Goal: Task Accomplishment & Management: Manage account settings

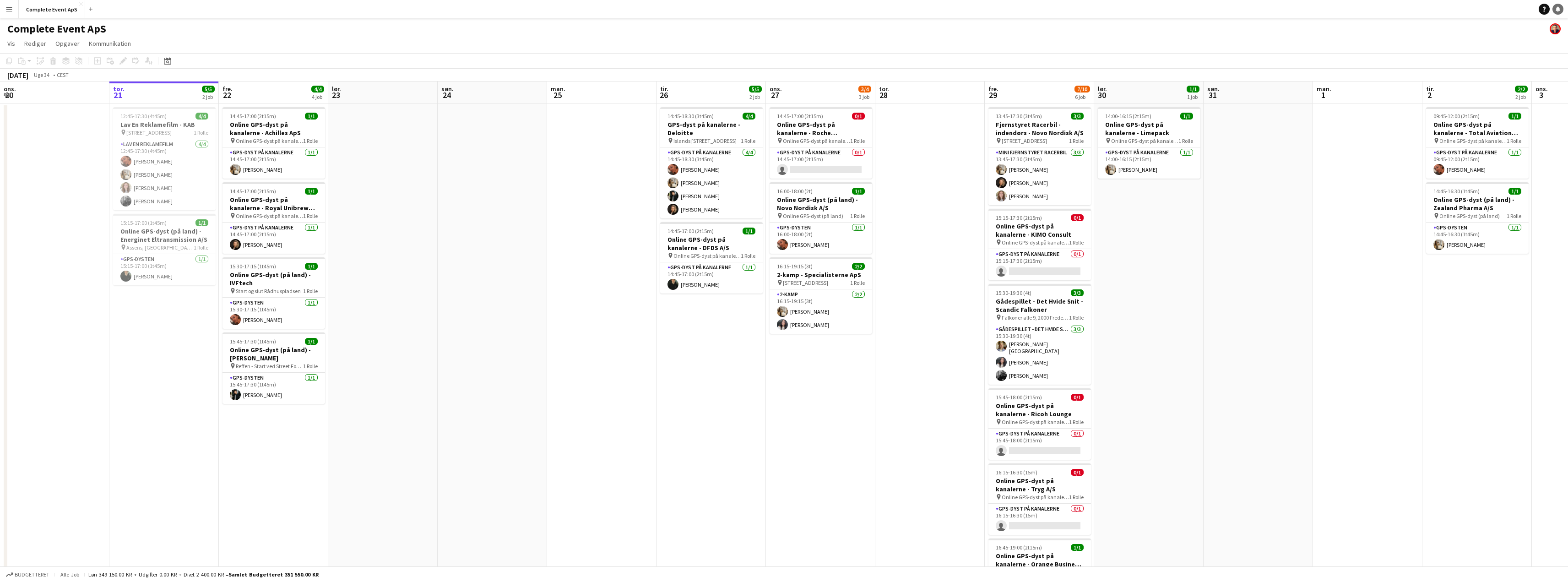
click at [1559, 10] on icon at bounding box center [1558, 8] width 4 height 4
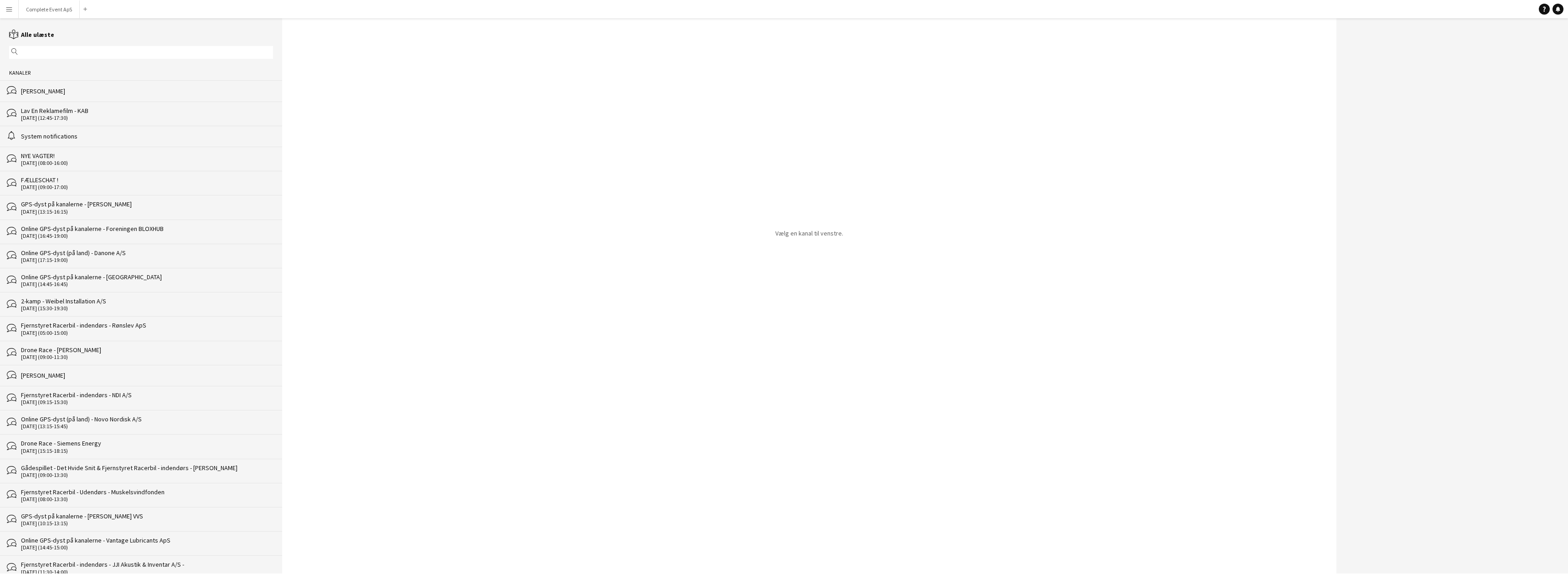
click at [92, 184] on div "FÆLLESCHAT !" at bounding box center [147, 179] width 252 height 8
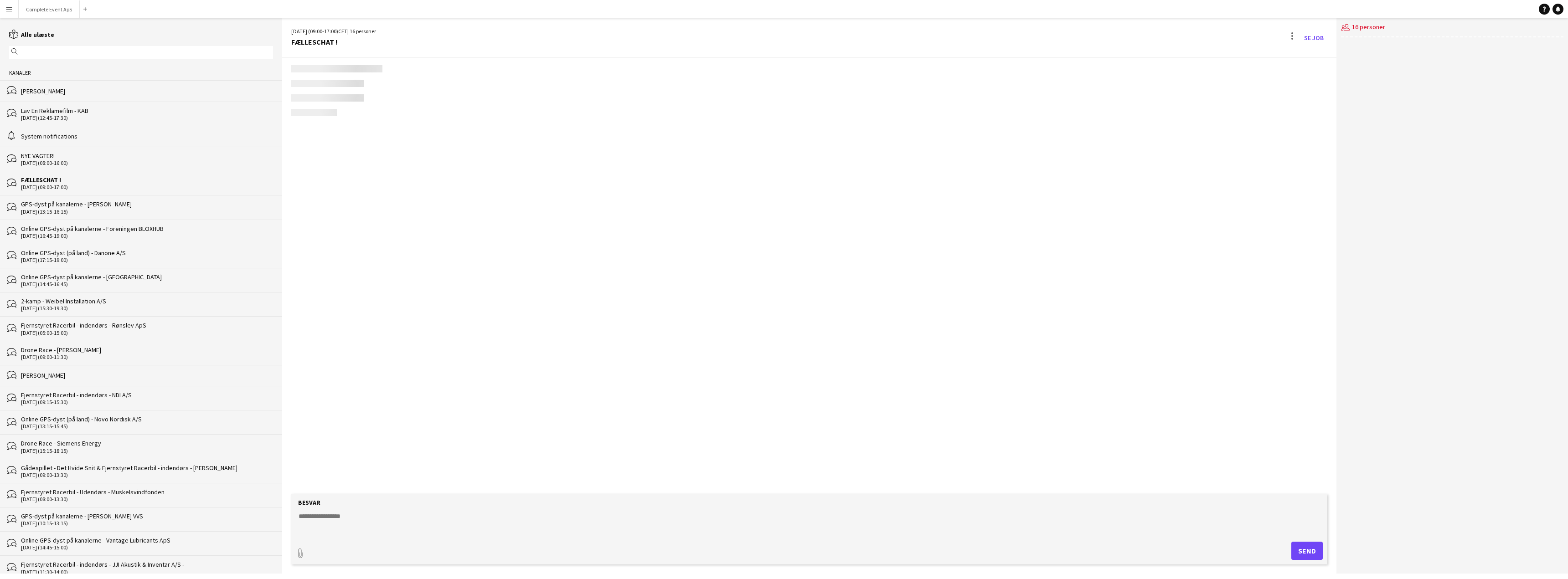
scroll to position [1172, 0]
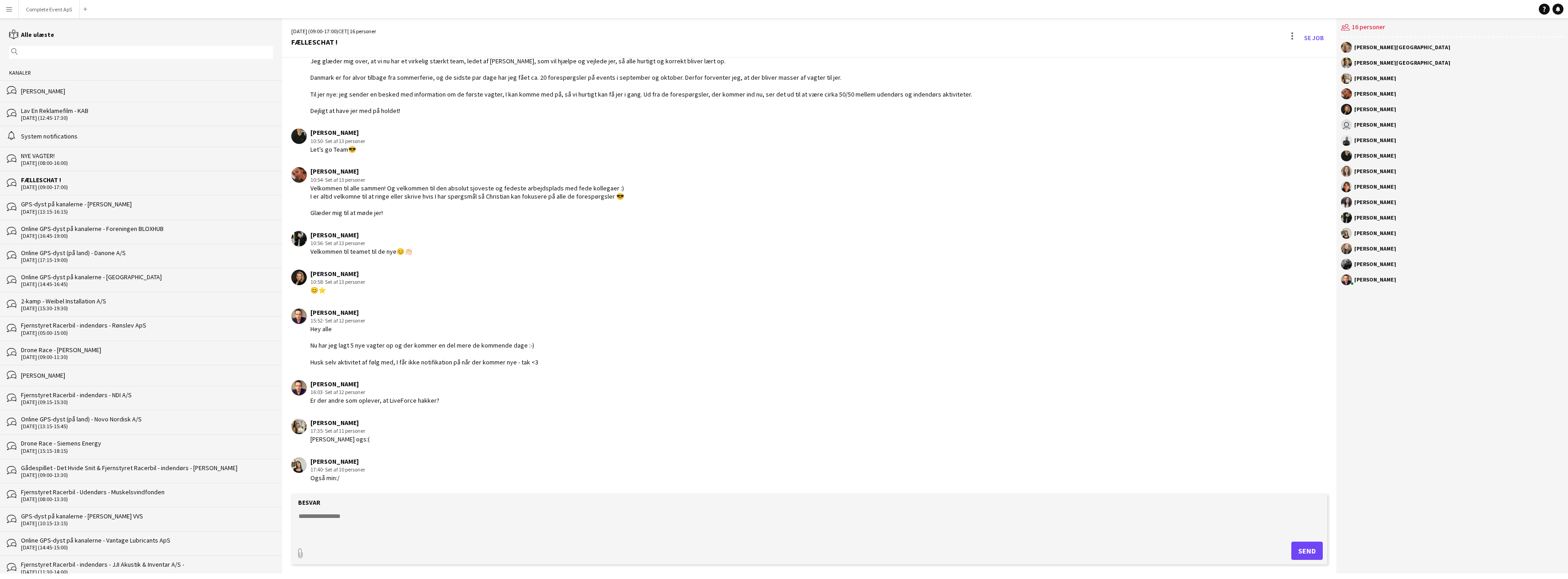
click at [483, 530] on textarea at bounding box center [811, 523] width 1027 height 24
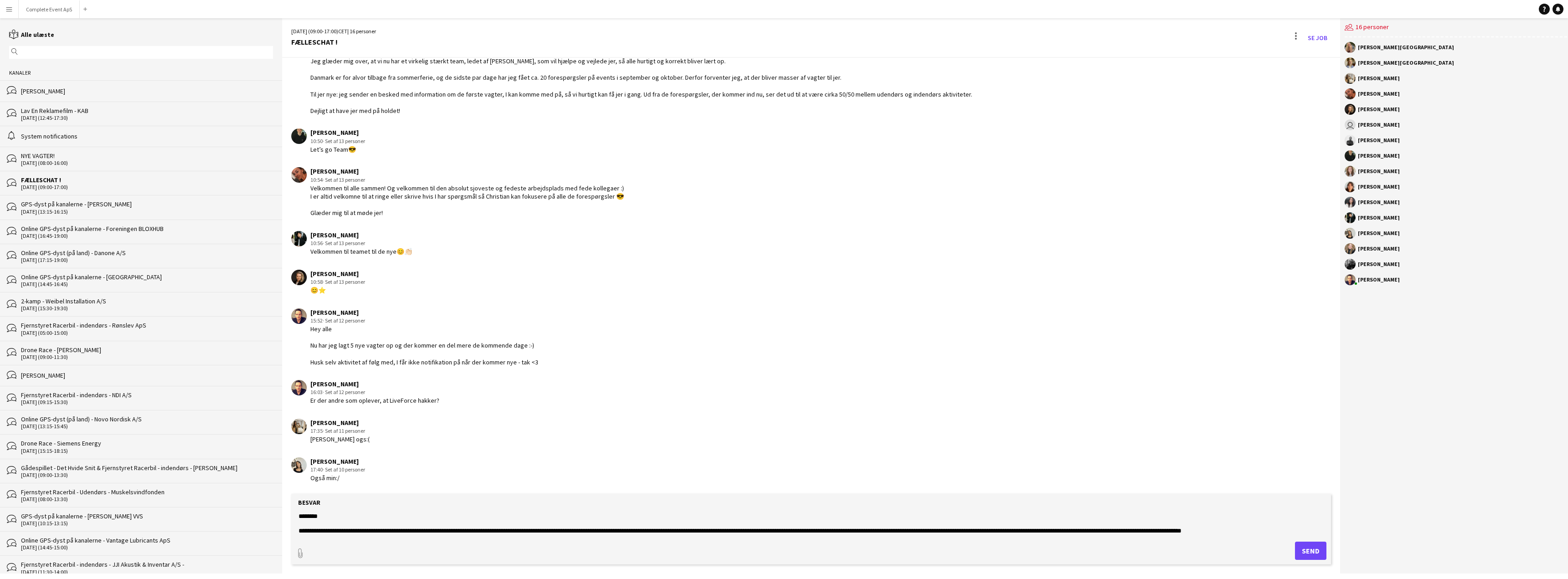
scroll to position [14, 0]
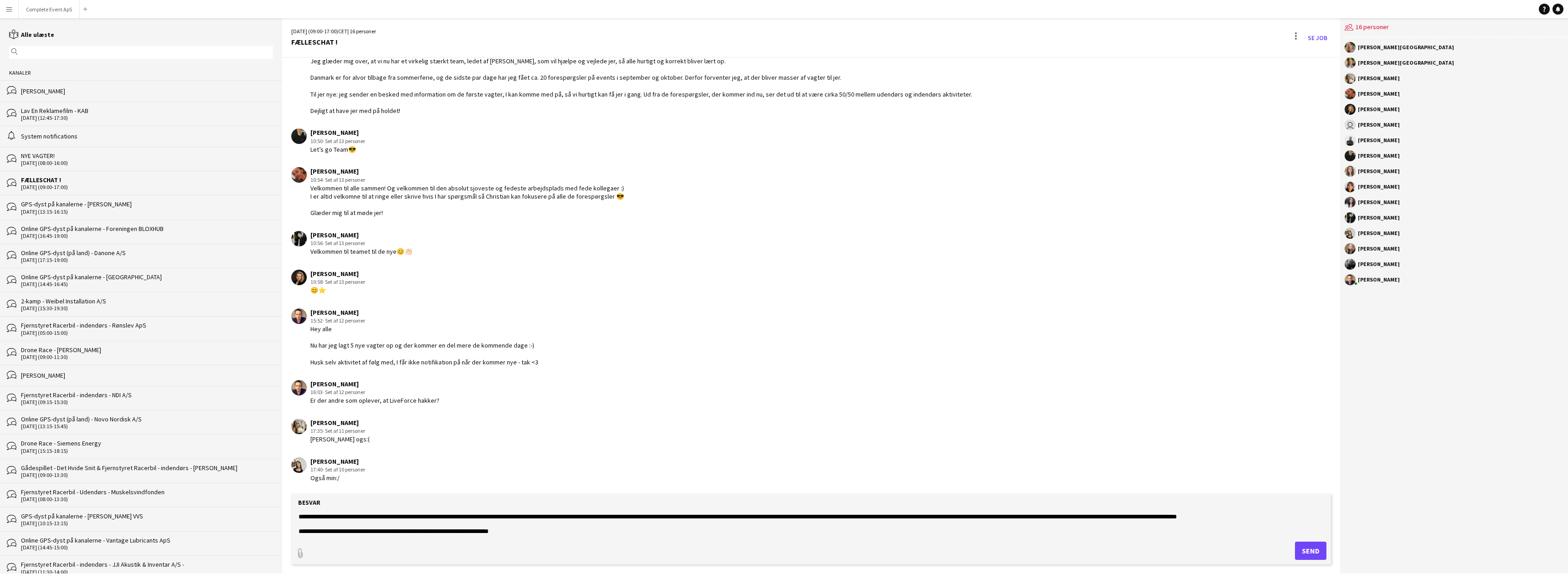
click at [536, 529] on textarea "**********" at bounding box center [811, 523] width 1027 height 24
paste textarea "**********"
type textarea "**********"
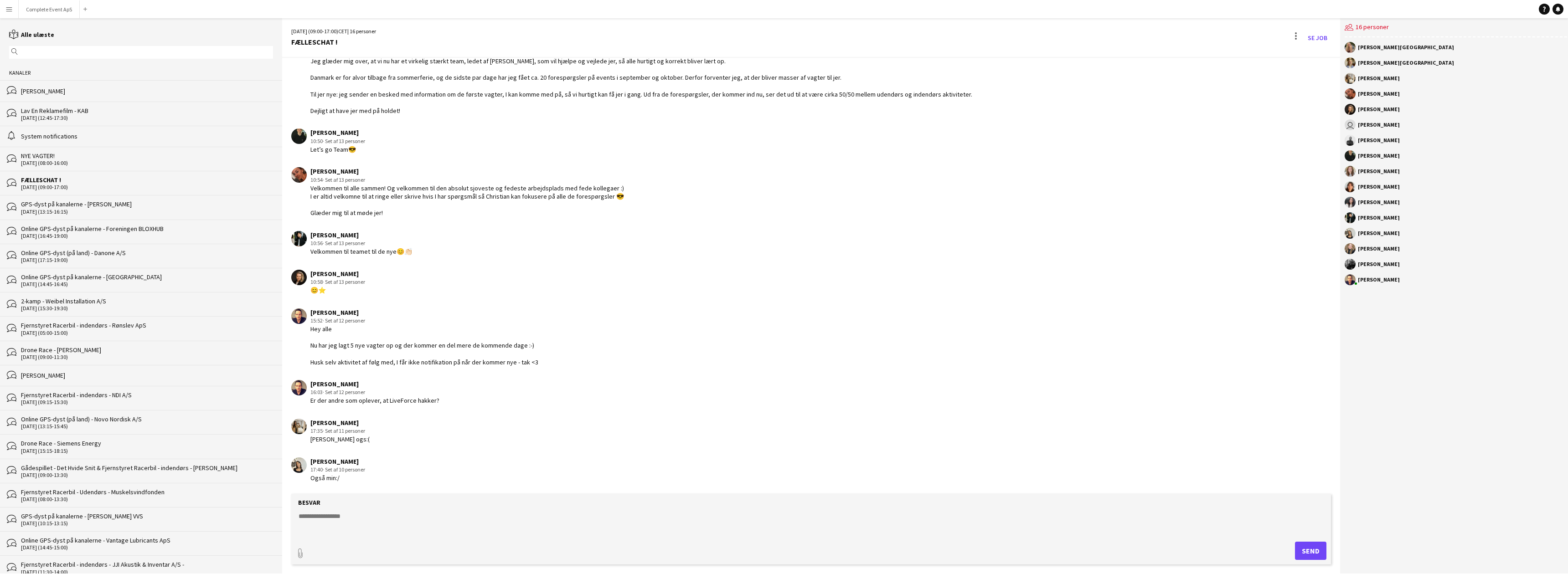
scroll to position [1286, 0]
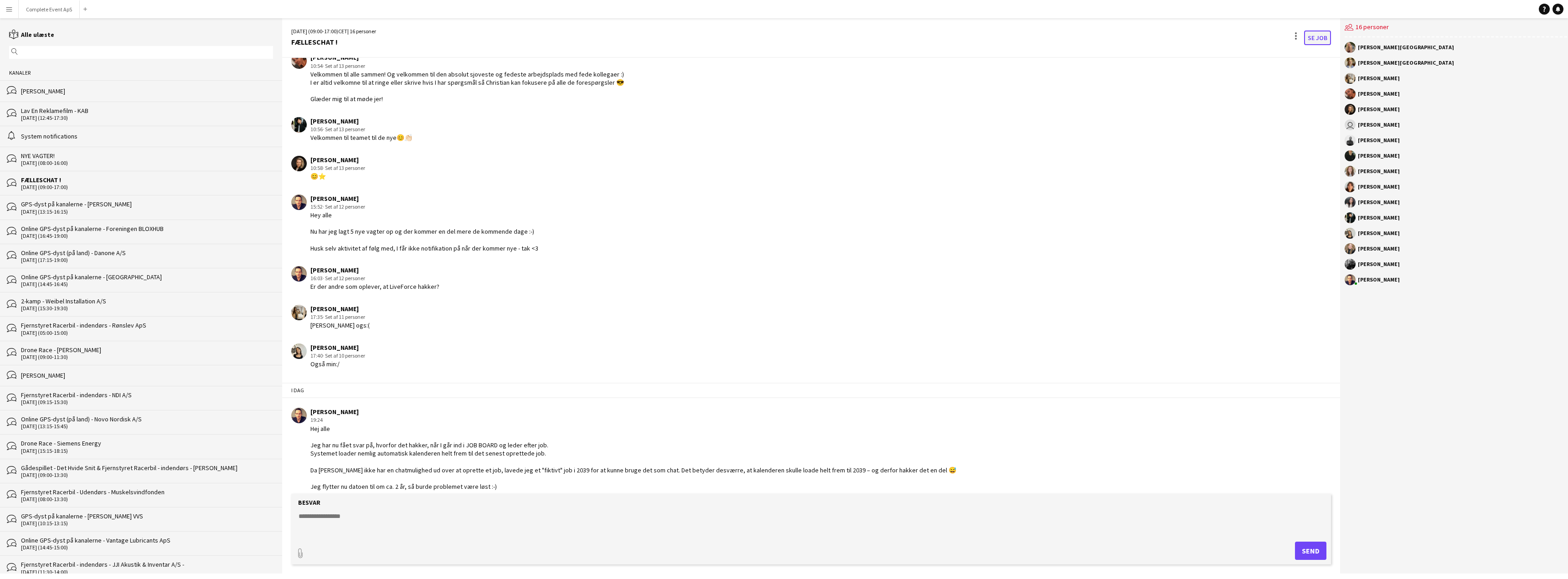
click at [1312, 40] on link "Se Job" at bounding box center [1317, 38] width 27 height 15
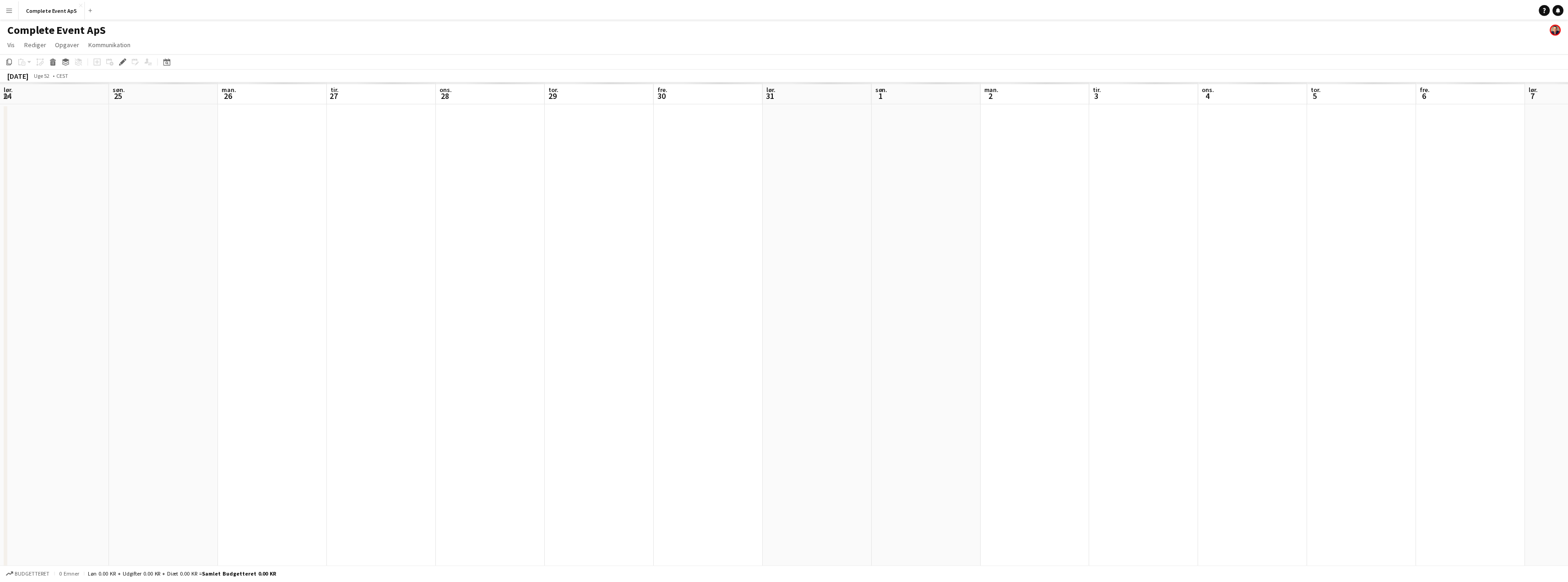
scroll to position [0, 315]
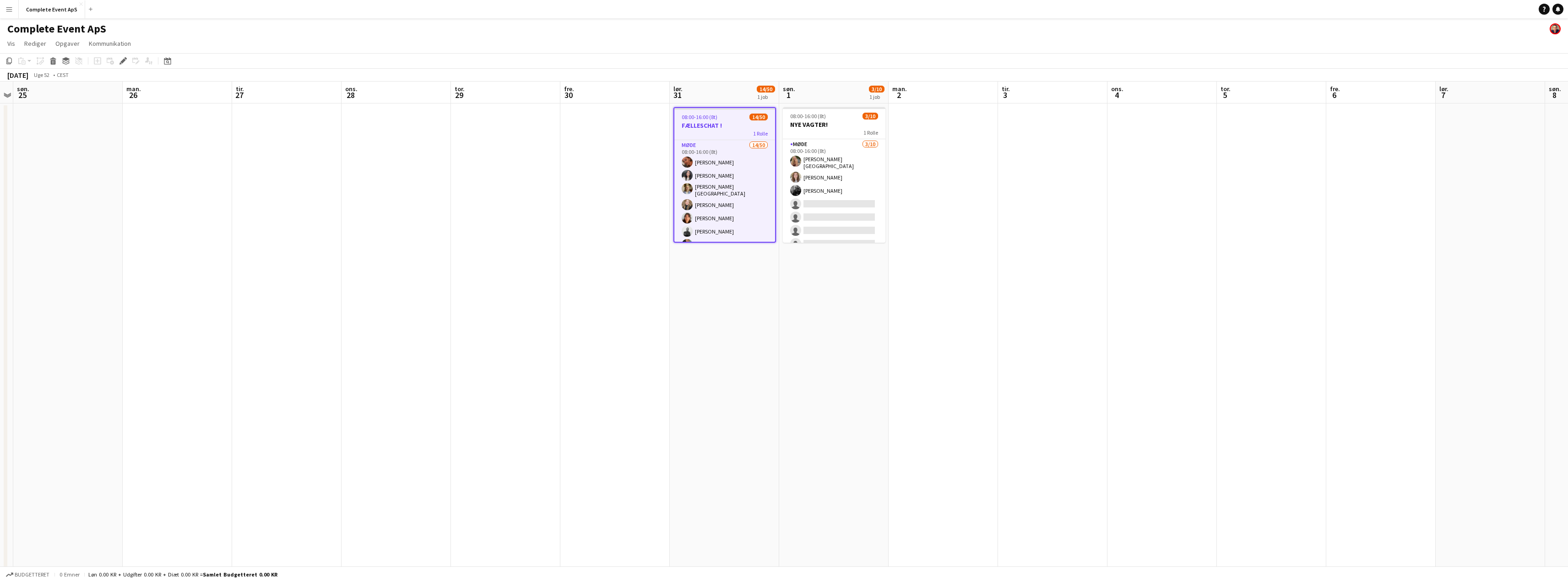
click at [725, 122] on h3 "FÆLLESCHAT !" at bounding box center [724, 125] width 101 height 8
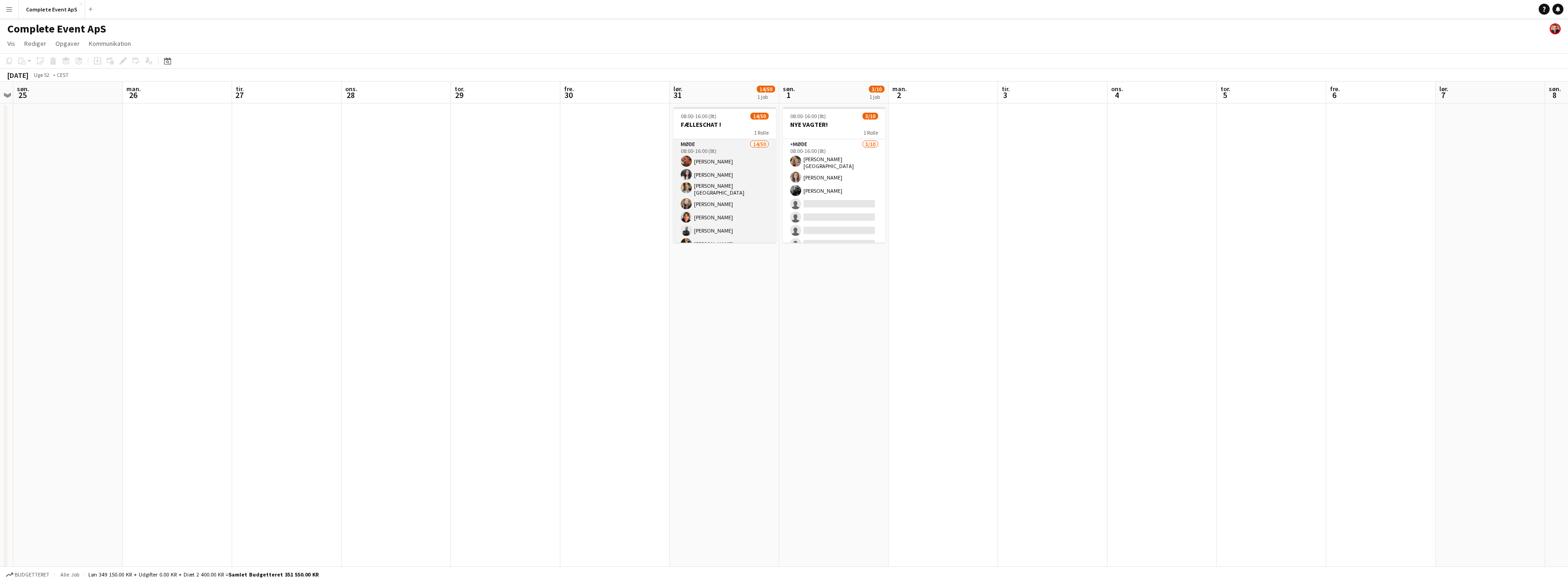
click at [707, 175] on app-card-role "Møde 14/50 08:00-16:00 (8t) [PERSON_NAME] [PERSON_NAME]-[PERSON_NAME] [PERSON_N…" at bounding box center [725, 483] width 103 height 687
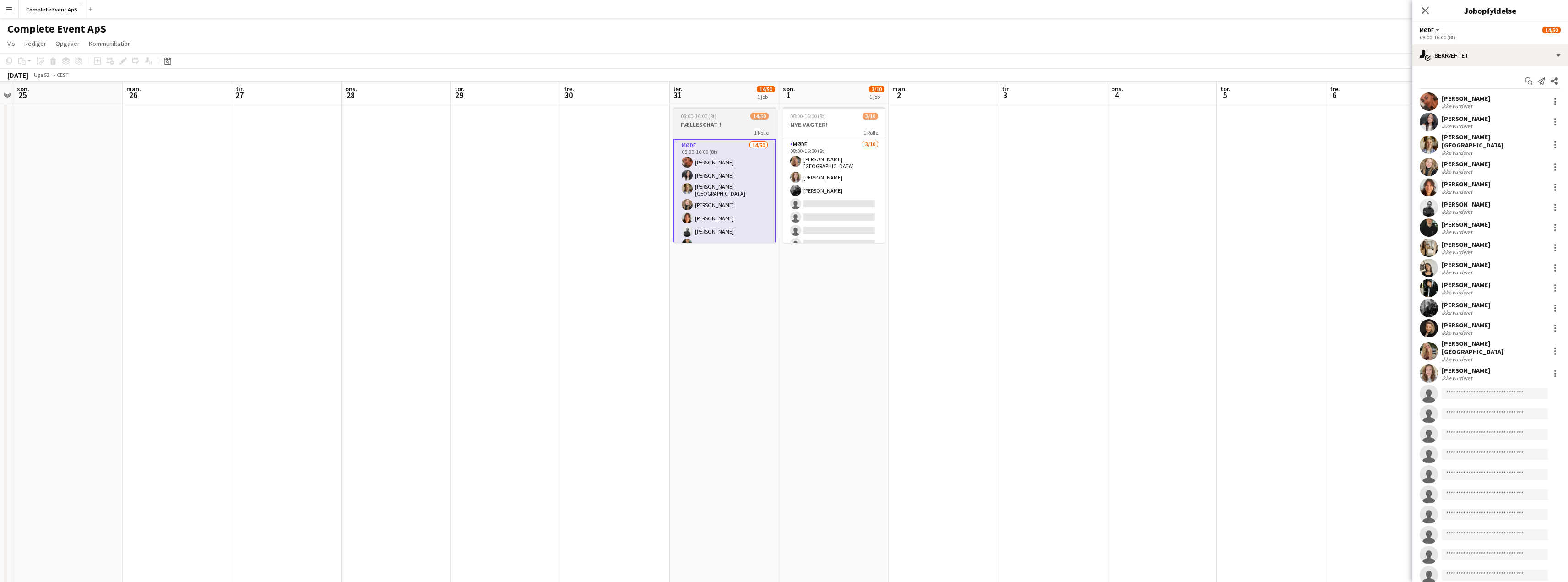
click at [732, 123] on h3 "FÆLLESCHAT !" at bounding box center [725, 124] width 103 height 8
click at [732, 127] on h3 "FÆLLESCHAT !" at bounding box center [724, 125] width 101 height 8
click at [732, 127] on h3 "FÆLLESCHAT !" at bounding box center [724, 125] width 101 height 8
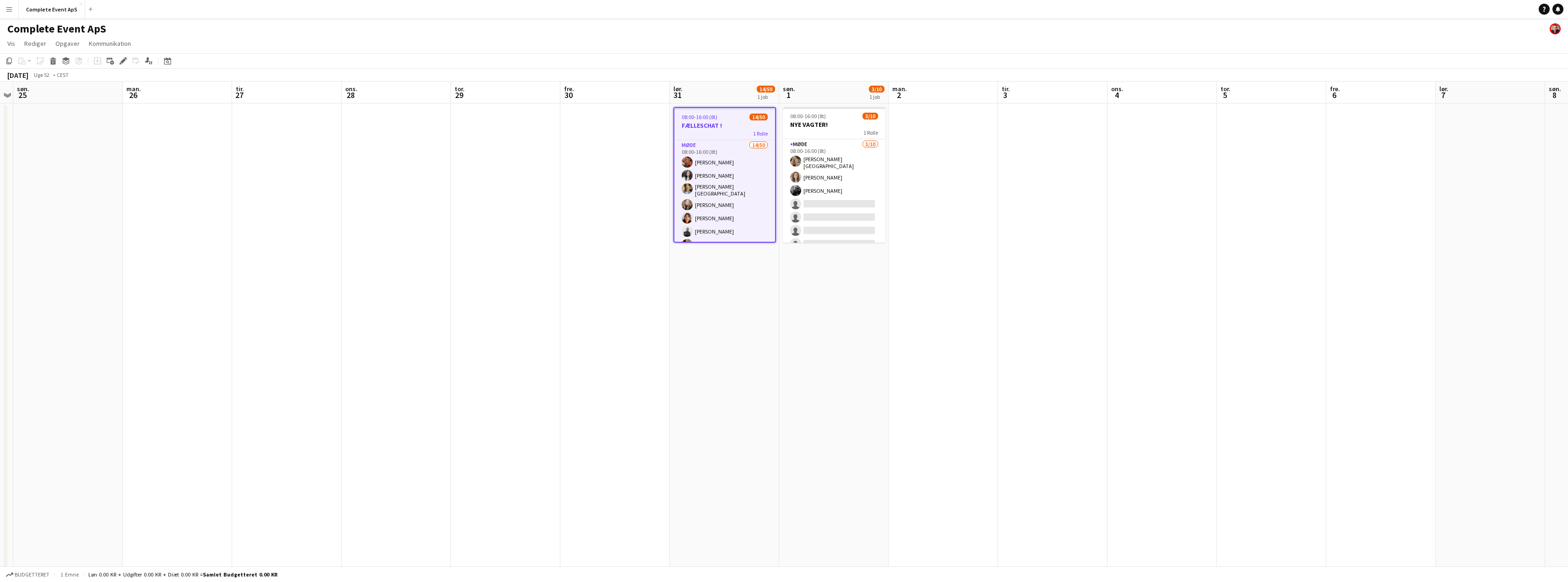
click at [1005, 179] on app-date-cell at bounding box center [1052, 366] width 109 height 526
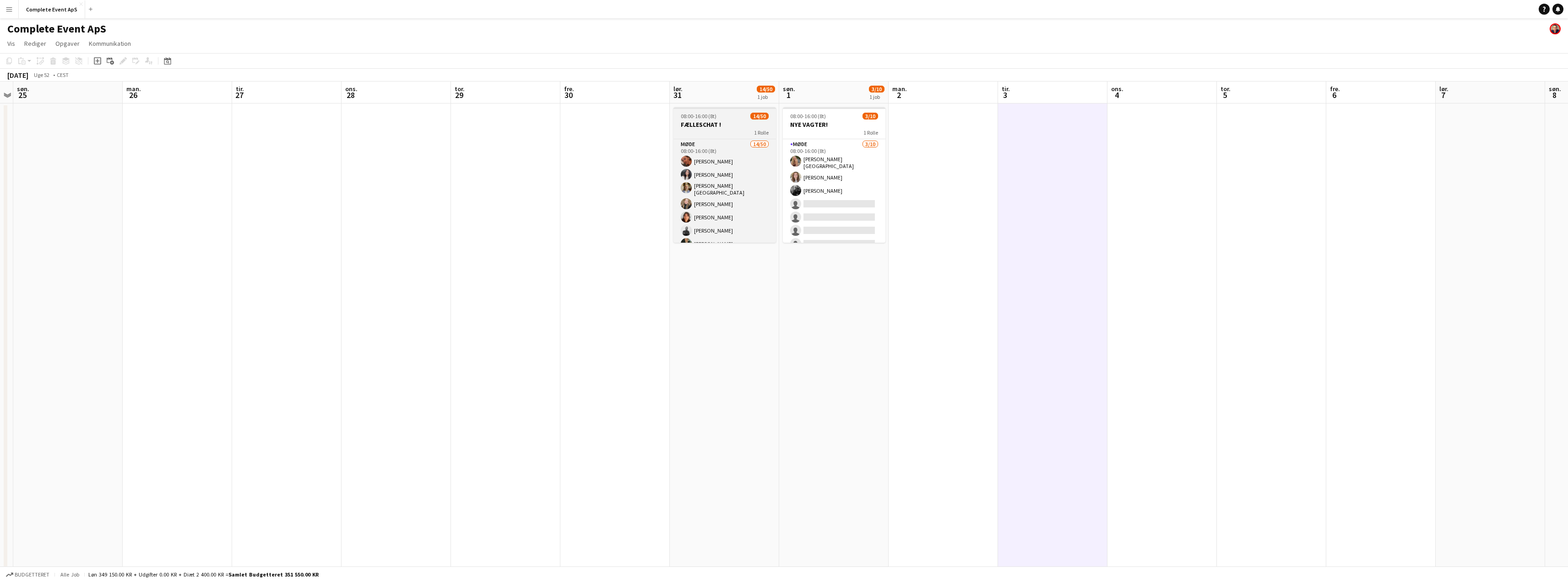
click at [718, 126] on h3 "FÆLLESCHAT !" at bounding box center [725, 124] width 103 height 8
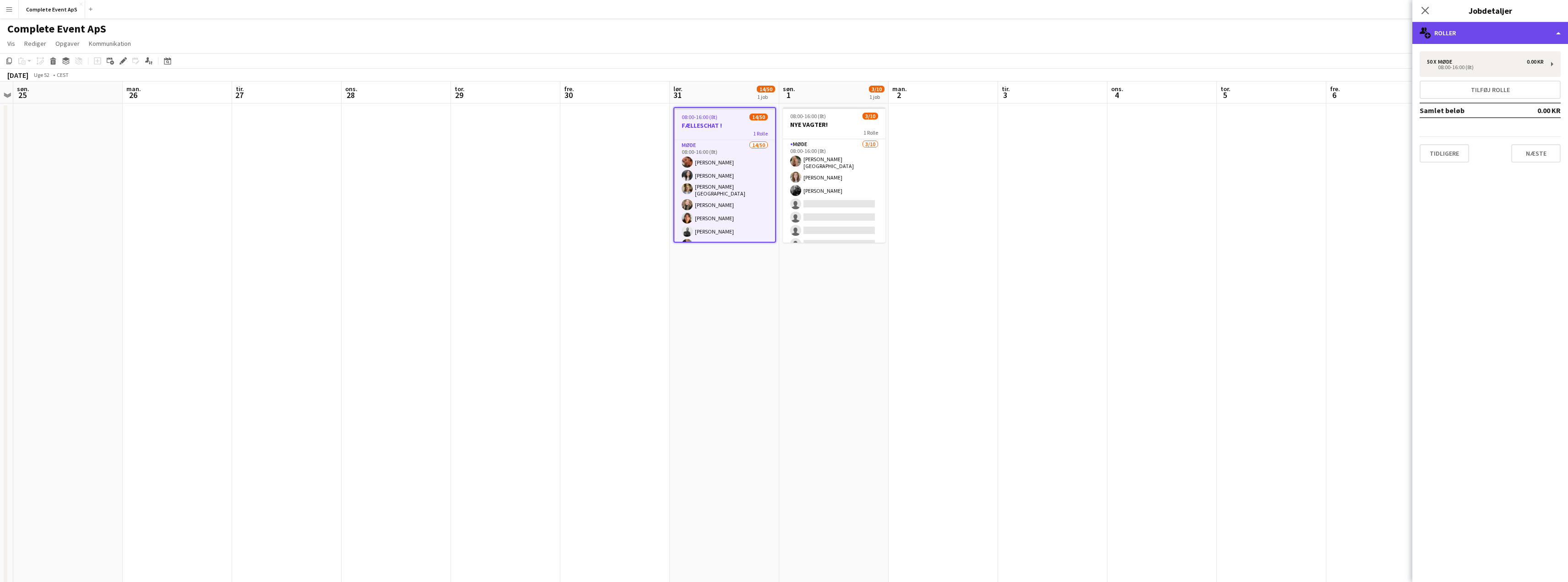
click at [1476, 34] on div "multiple-users-add Roller" at bounding box center [1490, 33] width 156 height 22
click at [1476, 35] on div "multiple-users-add Roller" at bounding box center [1490, 33] width 156 height 22
click at [1528, 158] on button "Næste" at bounding box center [1536, 153] width 50 height 18
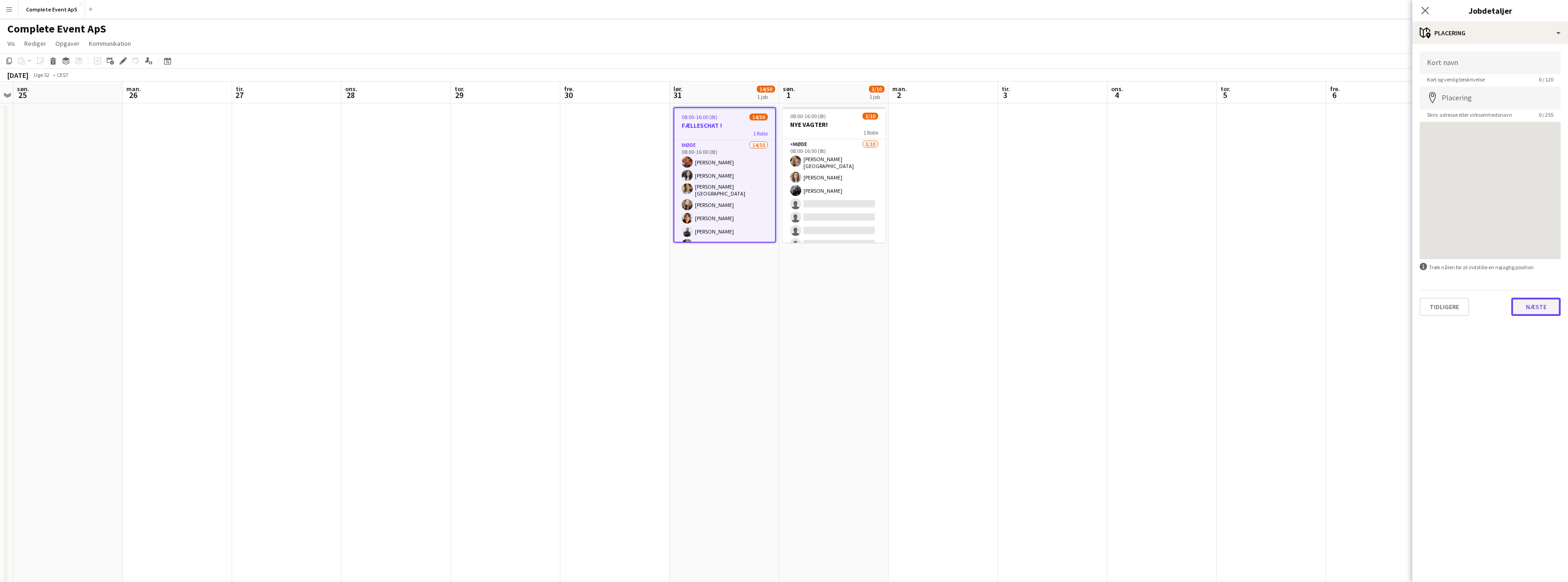
click at [1548, 312] on button "Næste" at bounding box center [1536, 307] width 50 height 18
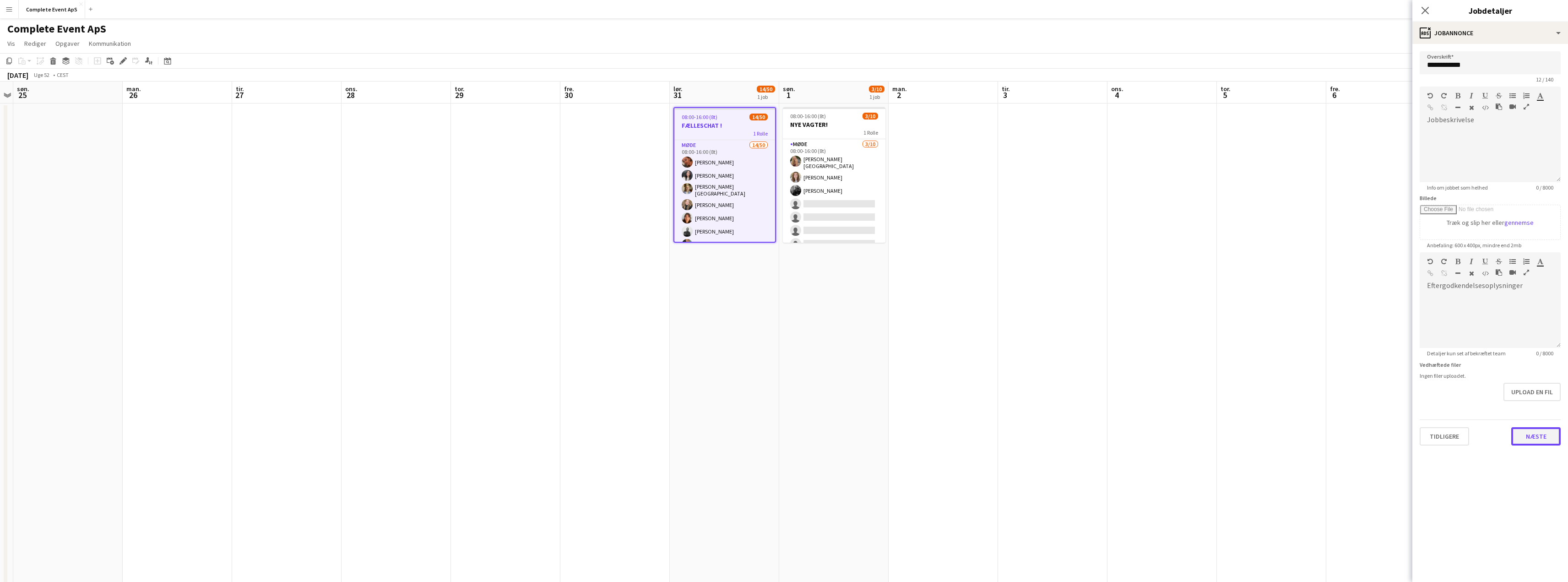
click at [1537, 438] on button "Næste" at bounding box center [1536, 437] width 50 height 18
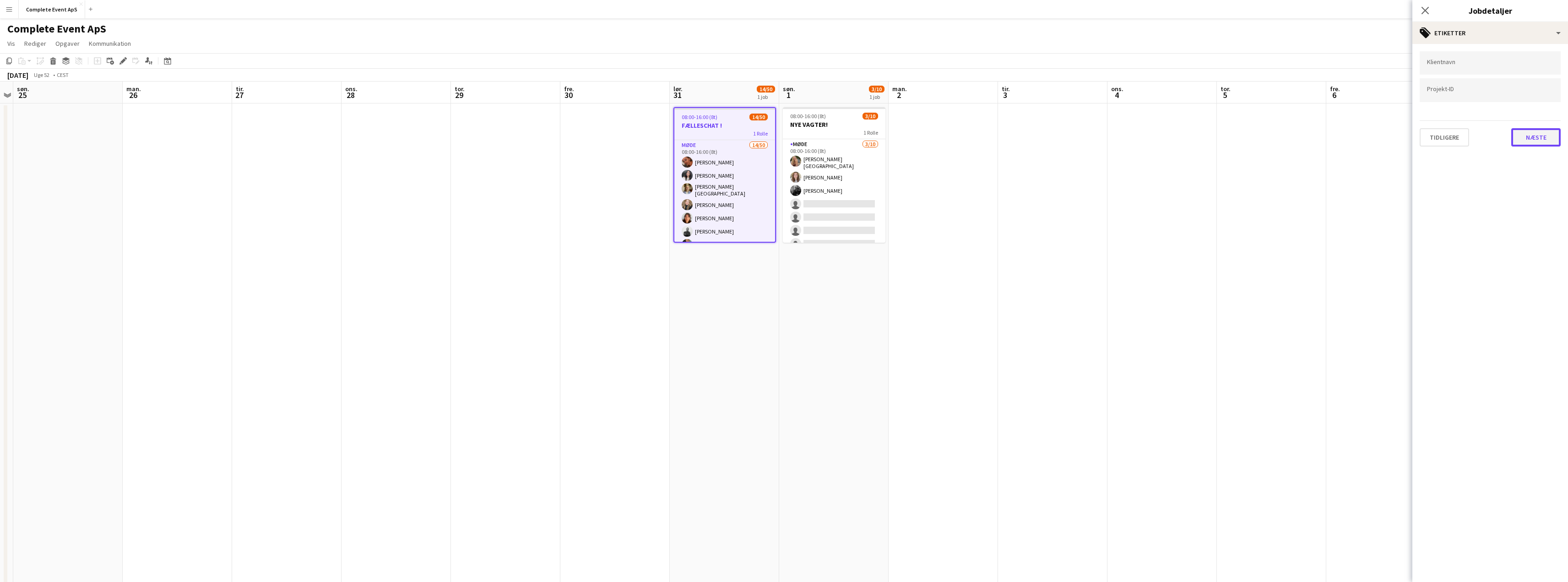
click at [1546, 145] on button "Næste" at bounding box center [1536, 138] width 50 height 18
click at [1532, 177] on button "Næste" at bounding box center [1536, 177] width 50 height 18
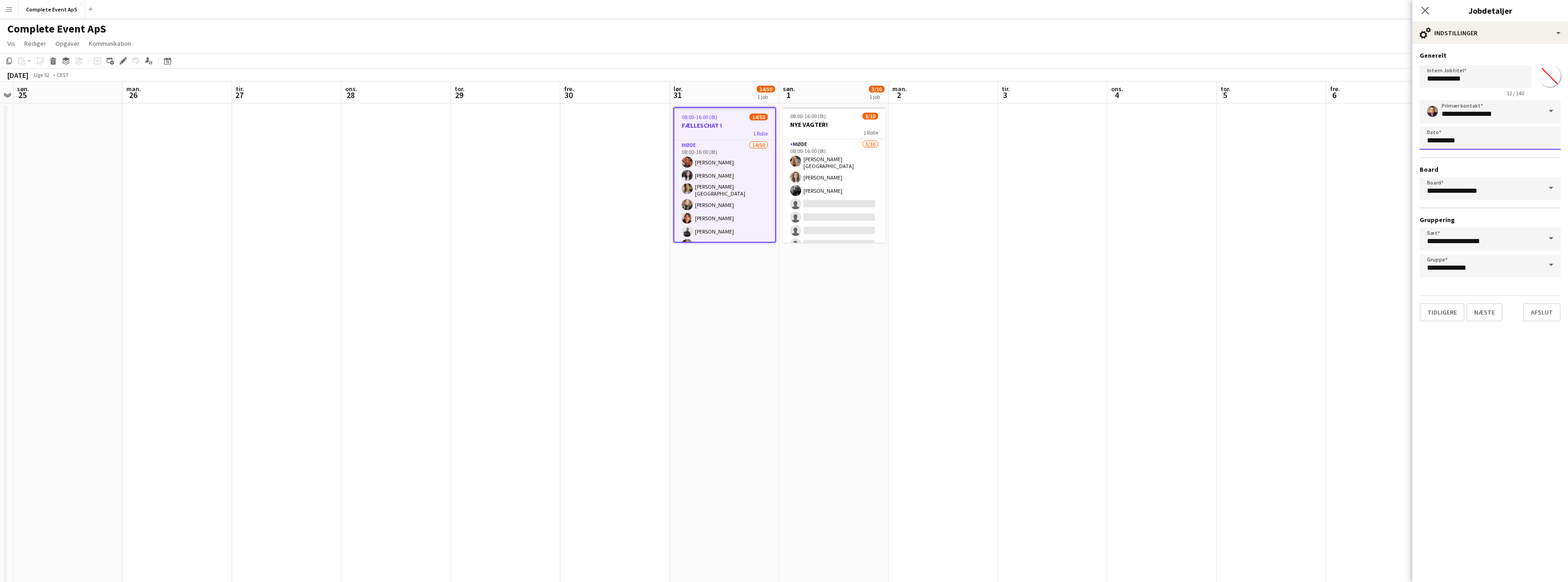
click at [1468, 139] on body "Menu Boards Boards Boards Alle job Status Arbejdsstyrke Arbejdsstyrke Min arbej…" at bounding box center [784, 322] width 1568 height 645
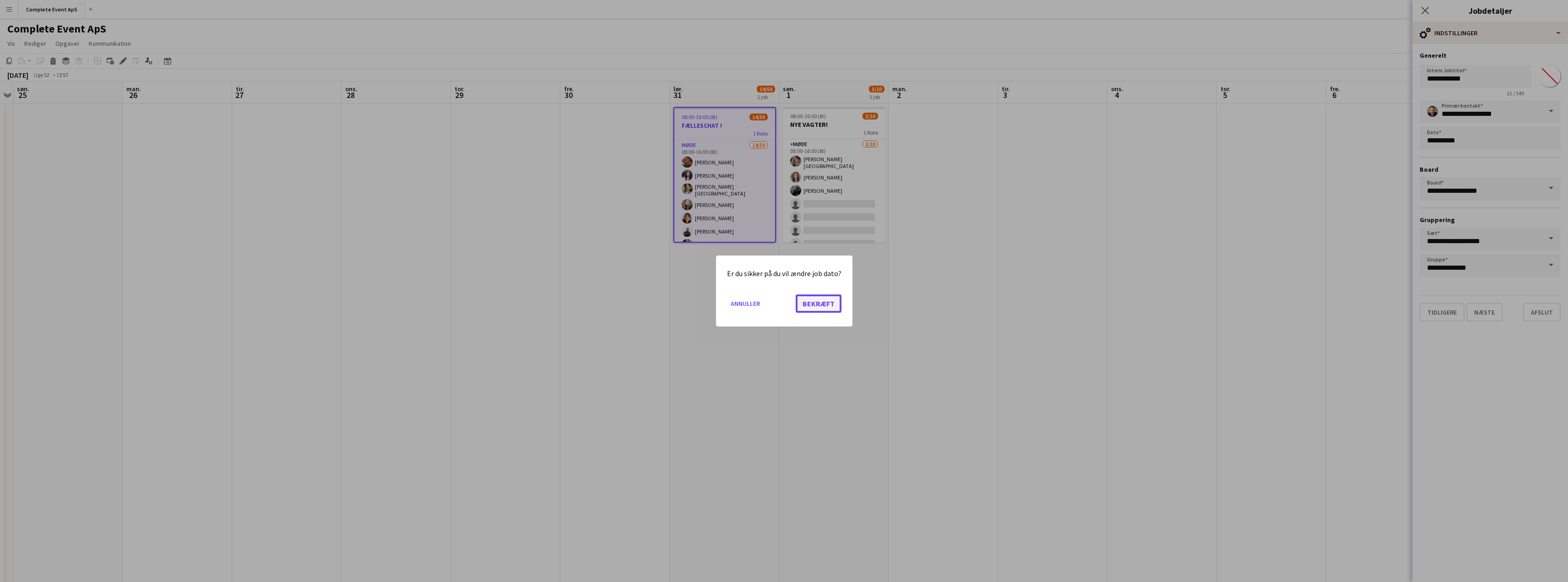
click at [818, 305] on button "Bekræft" at bounding box center [818, 304] width 46 height 18
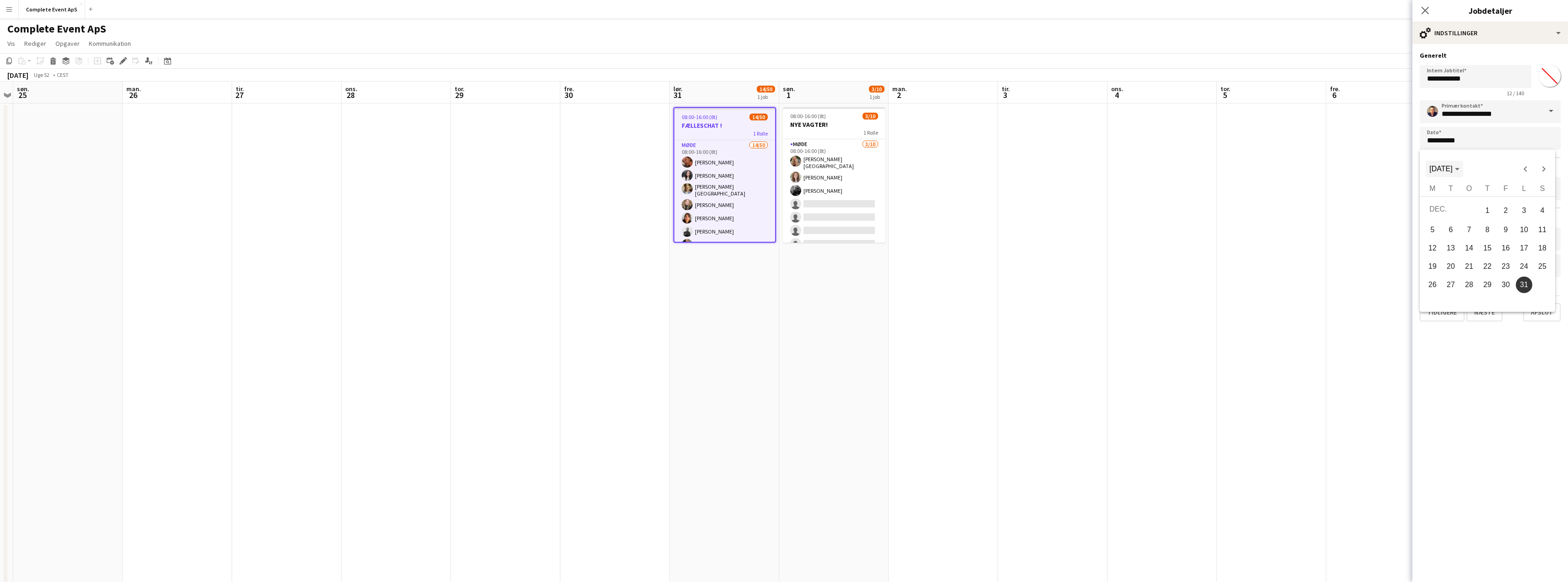
click at [1452, 169] on span "[DATE]" at bounding box center [1440, 169] width 23 height 8
click at [1531, 232] on span "2027" at bounding box center [1535, 234] width 29 height 17
click at [1533, 252] on span "DEC." at bounding box center [1535, 252] width 29 height 17
click at [1504, 298] on span "31" at bounding box center [1505, 301] width 17 height 17
type input "**********"
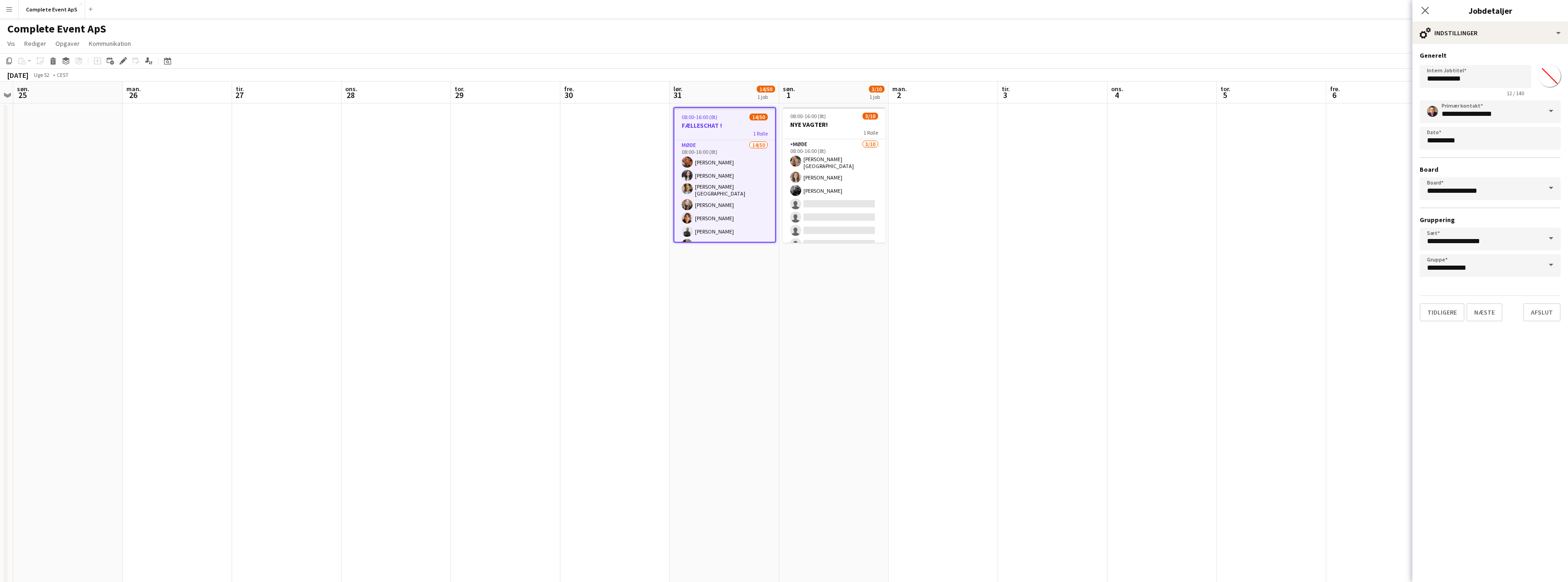
click at [1290, 334] on app-date-cell at bounding box center [1271, 366] width 109 height 526
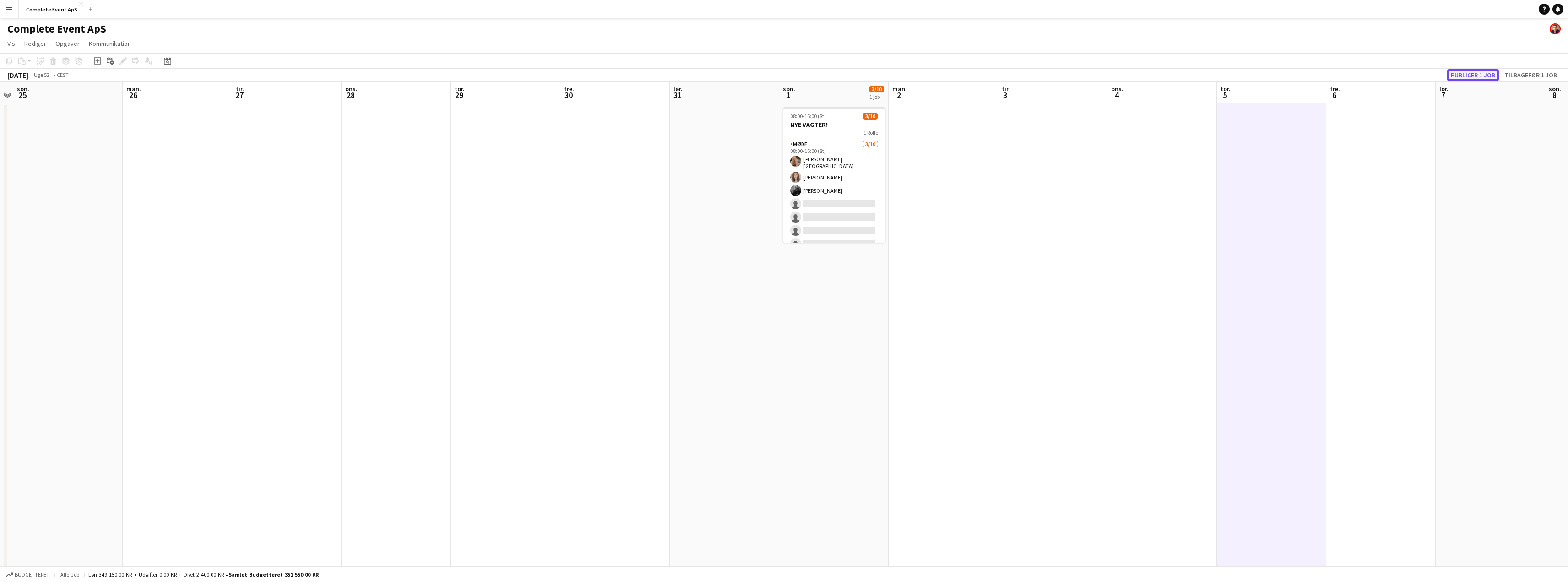
click at [1457, 73] on button "Publicer 1 job" at bounding box center [1473, 75] width 52 height 12
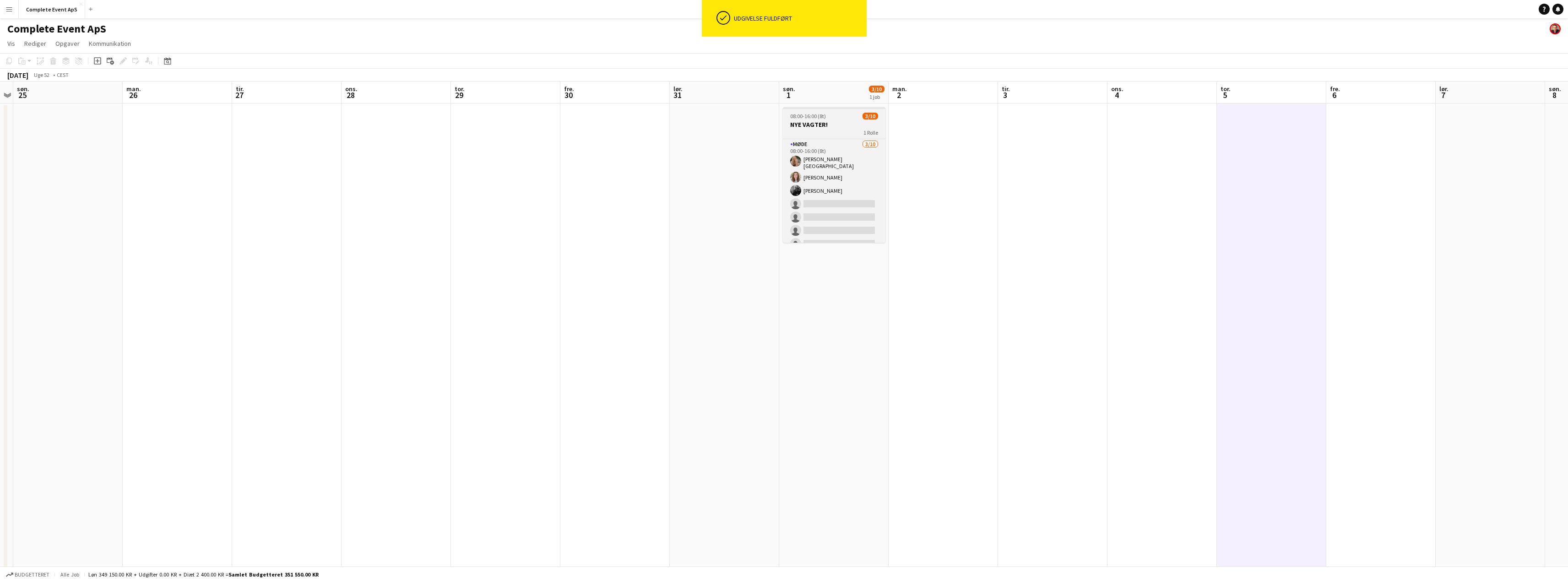
click at [845, 121] on h3 "NYE VAGTER!" at bounding box center [834, 124] width 103 height 8
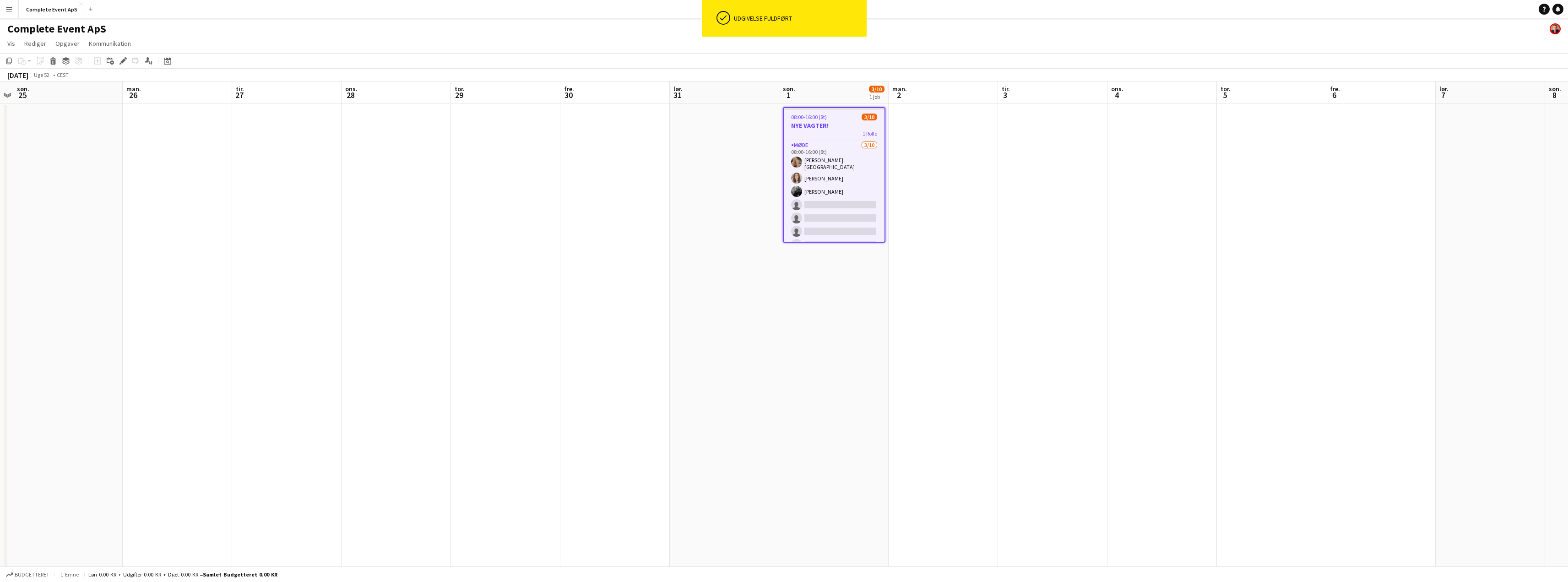
click at [837, 120] on div "08:00-16:00 (8t) 3/10" at bounding box center [834, 117] width 101 height 7
click at [837, 120] on app-job-card "08:00-16:00 (8t) 3/10 NYE VAGTER! 1 Rolle Møde [DATE] 08:00-16:00 (8t) [PERSON_…" at bounding box center [834, 175] width 103 height 136
click at [945, 147] on app-date-cell at bounding box center [943, 366] width 109 height 526
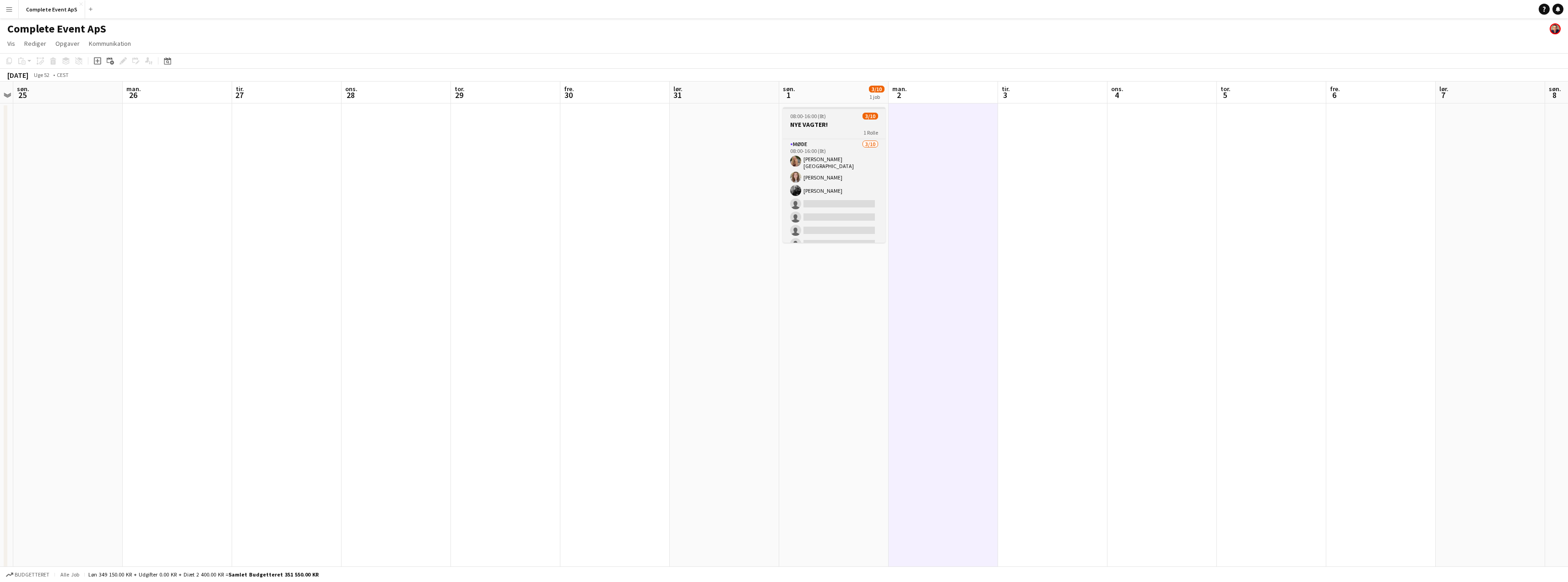
click at [843, 117] on div "08:00-16:00 (8t) 3/10" at bounding box center [834, 116] width 103 height 7
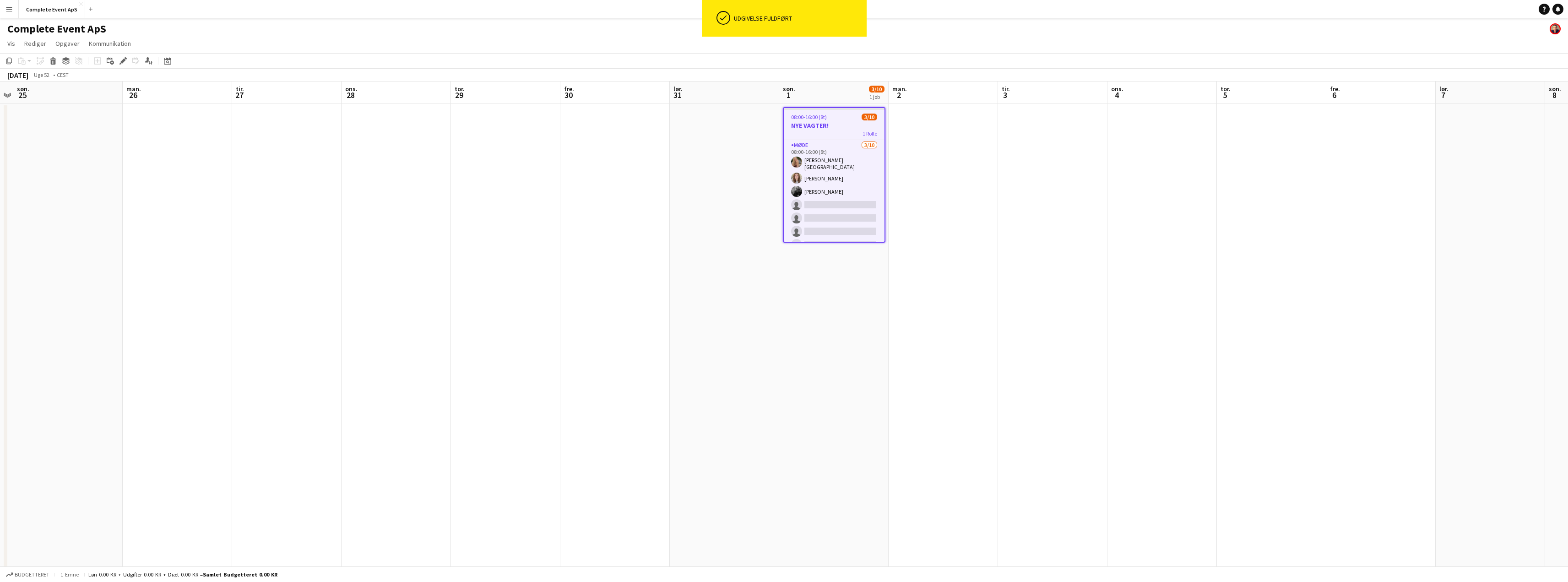
click at [843, 117] on div "08:00-16:00 (8t) 3/10" at bounding box center [834, 117] width 101 height 7
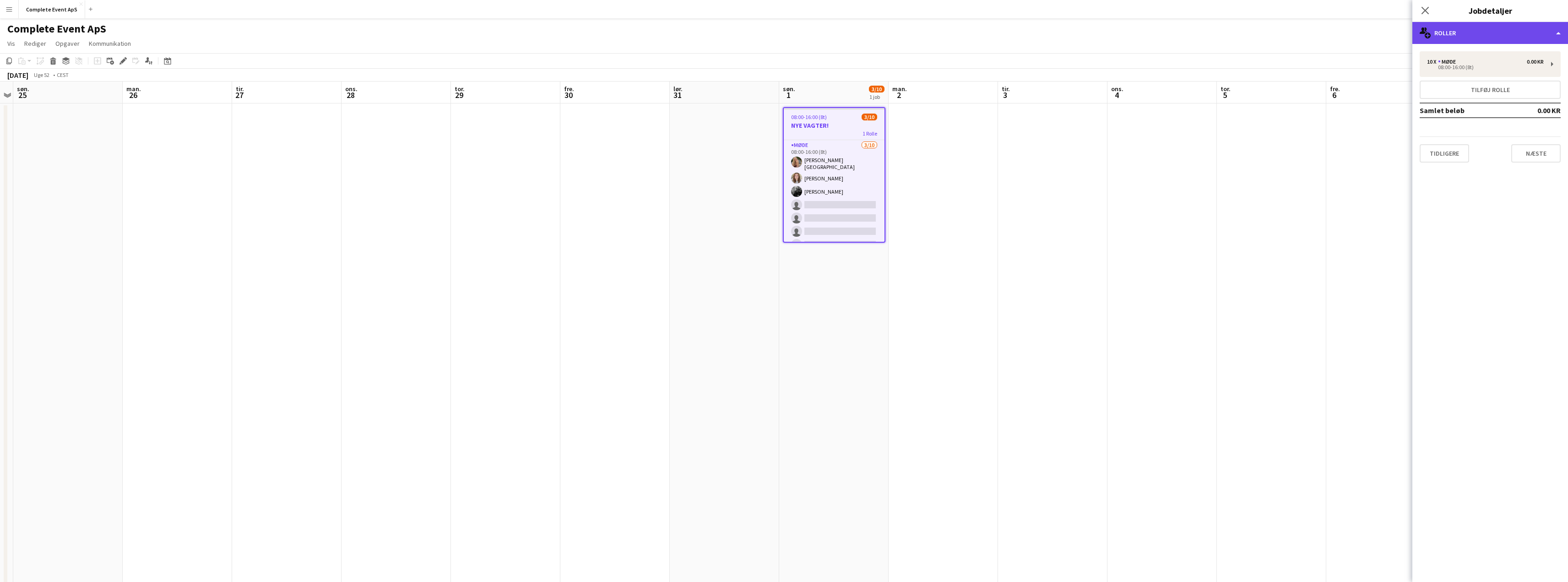
click at [1463, 34] on div "multiple-users-add Roller" at bounding box center [1490, 33] width 156 height 22
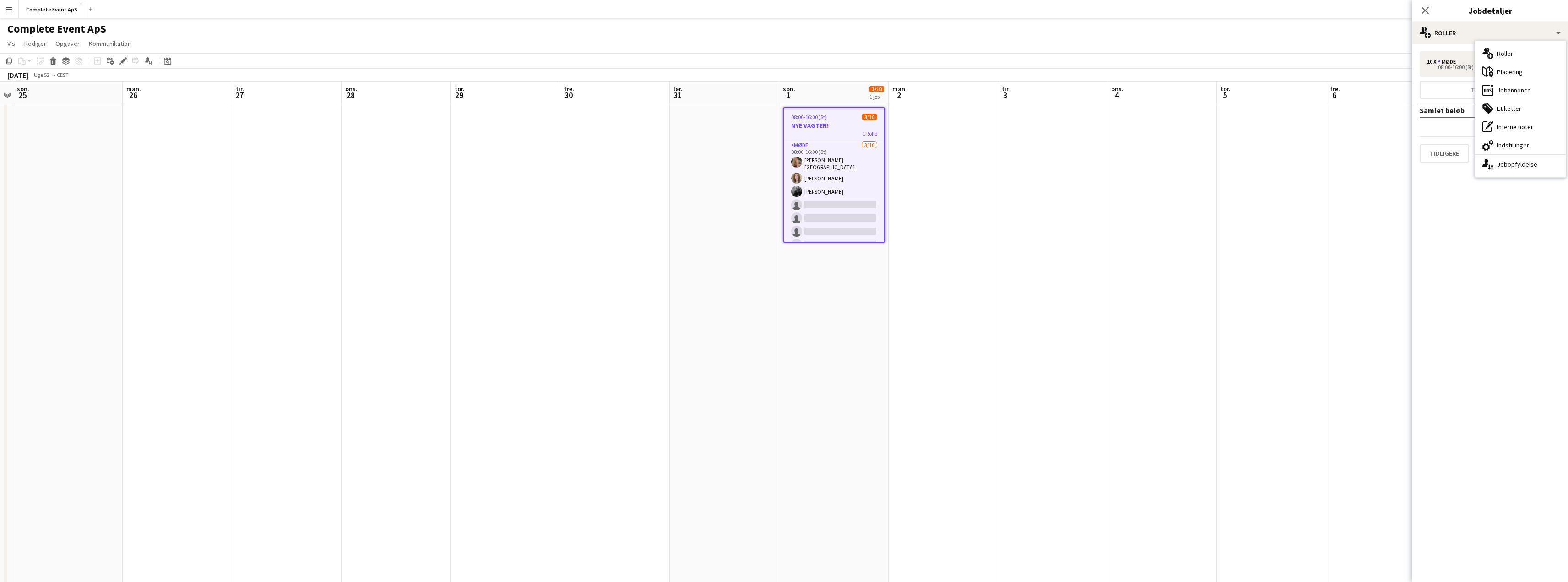
click at [1454, 206] on mat-expansion-panel "pencil3 Generelle detaljer 10 x Møde 0.00 KR 08:00-16:00 (8t) Tilføj rolle Saml…" at bounding box center [1490, 313] width 156 height 538
click at [1531, 152] on button "Næste" at bounding box center [1536, 153] width 50 height 18
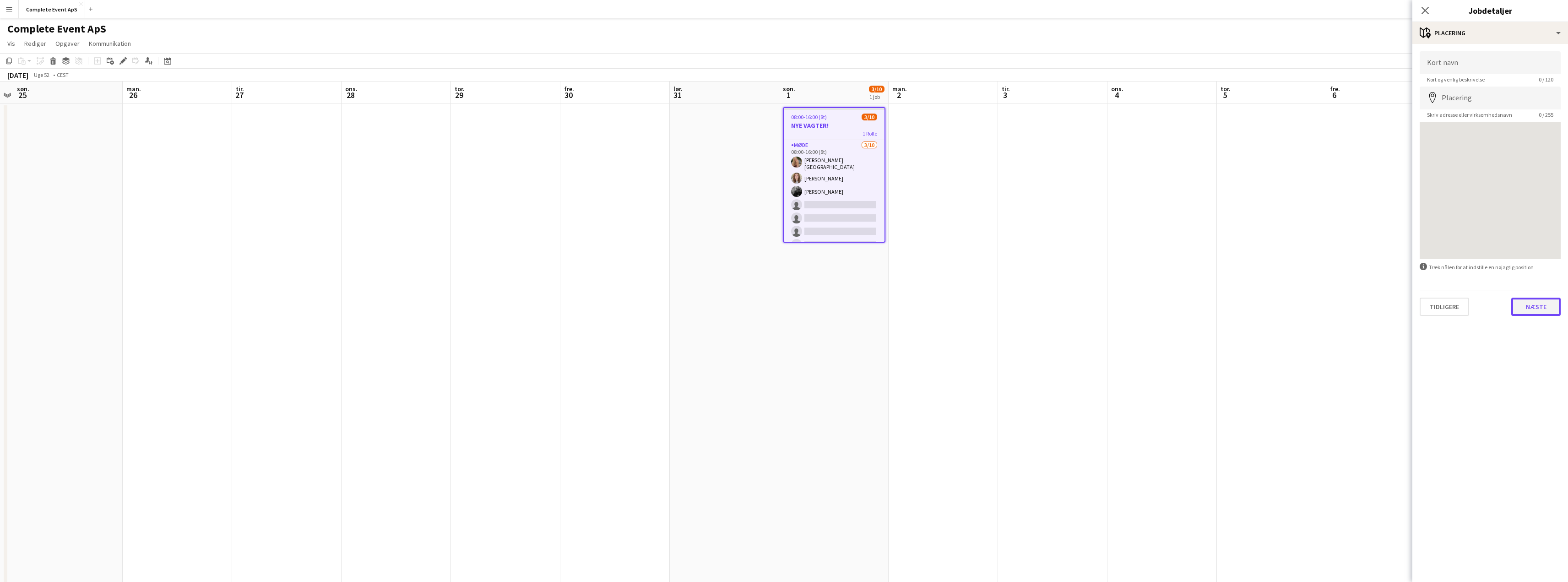
click at [1531, 308] on button "Næste" at bounding box center [1536, 307] width 50 height 18
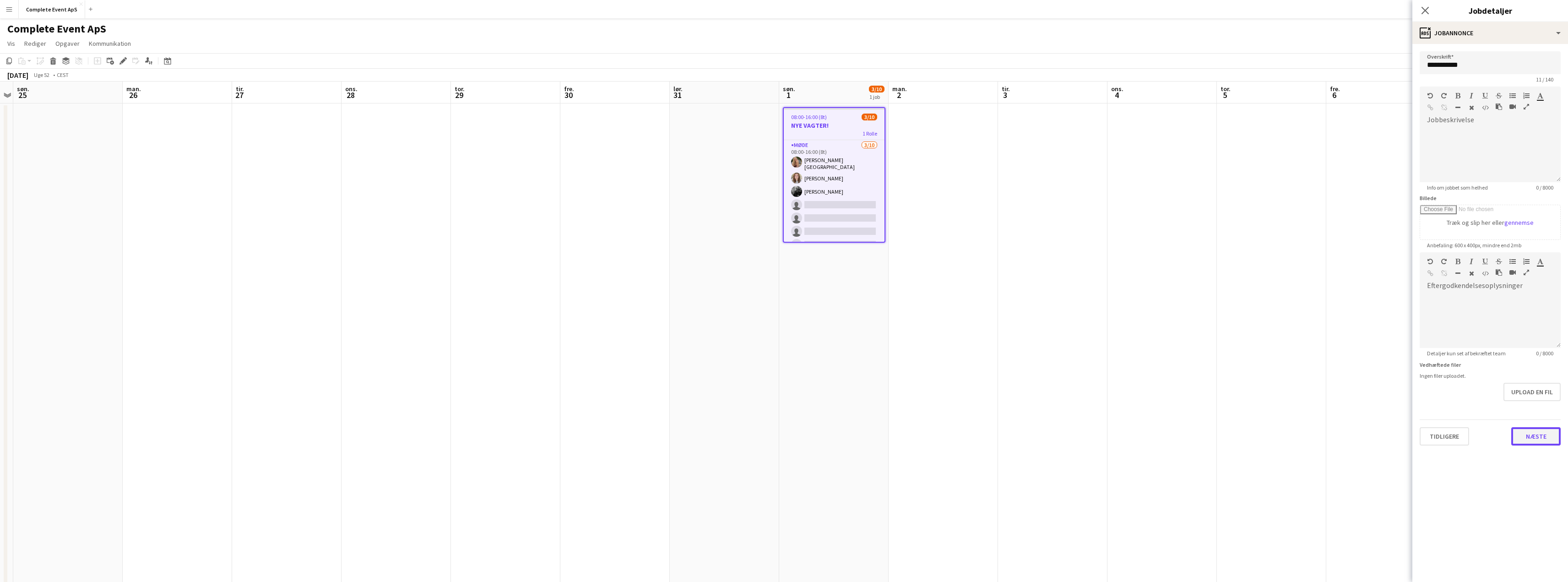
click at [1538, 438] on button "Næste" at bounding box center [1536, 437] width 50 height 18
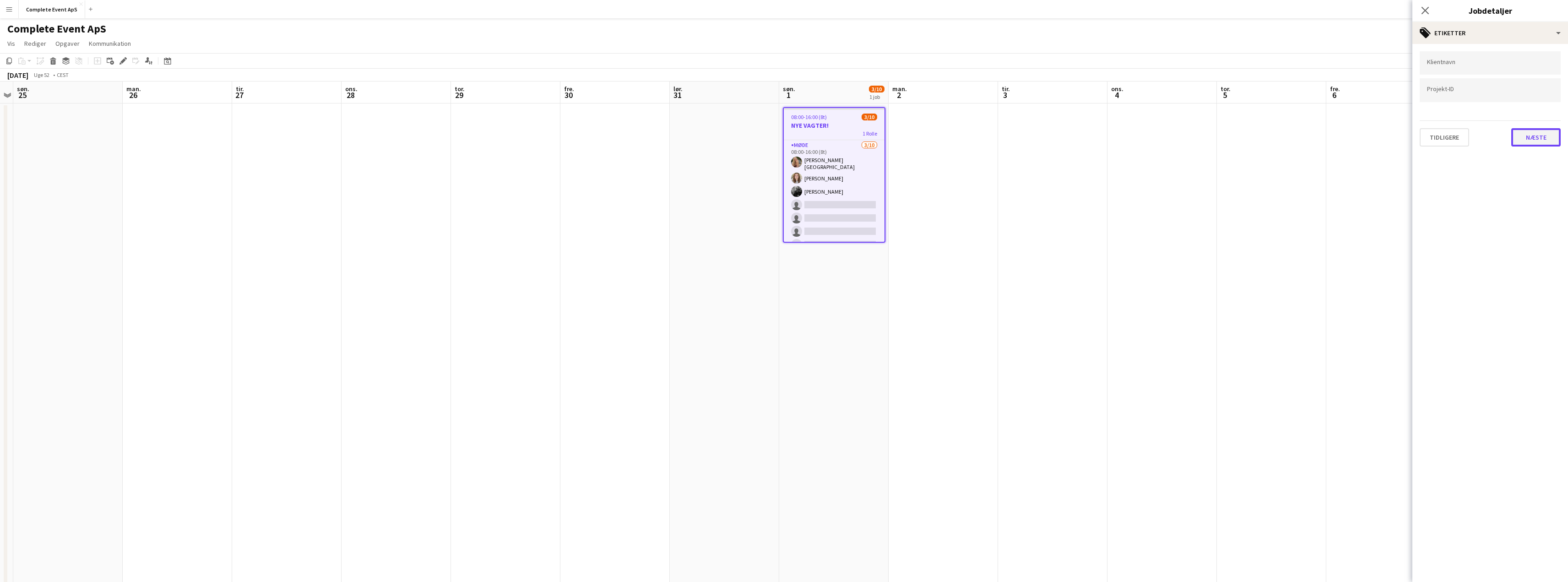
click at [1543, 138] on button "Næste" at bounding box center [1536, 138] width 50 height 18
click at [1532, 182] on button "Næste" at bounding box center [1536, 177] width 50 height 18
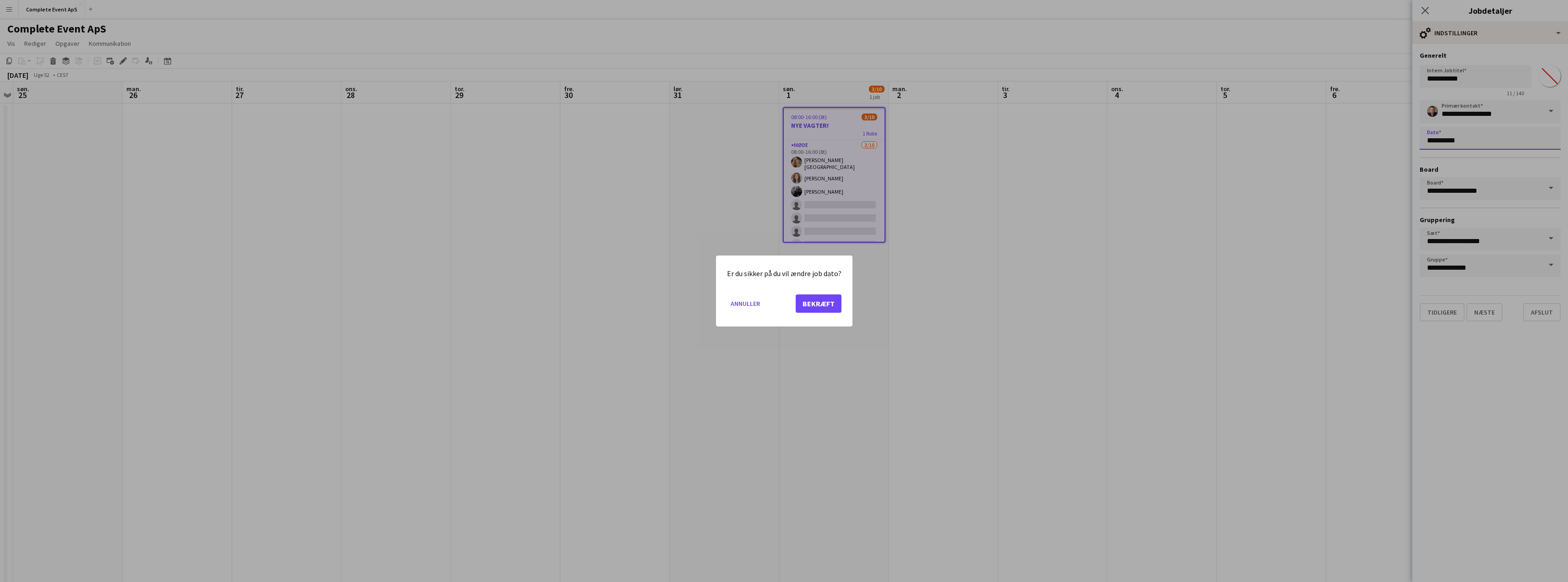
click at [1479, 138] on body "Menu Boards Boards Boards Alle job Status Arbejdsstyrke Arbejdsstyrke Min arbej…" at bounding box center [784, 322] width 1568 height 645
click at [820, 302] on button "Bekræft" at bounding box center [818, 304] width 46 height 18
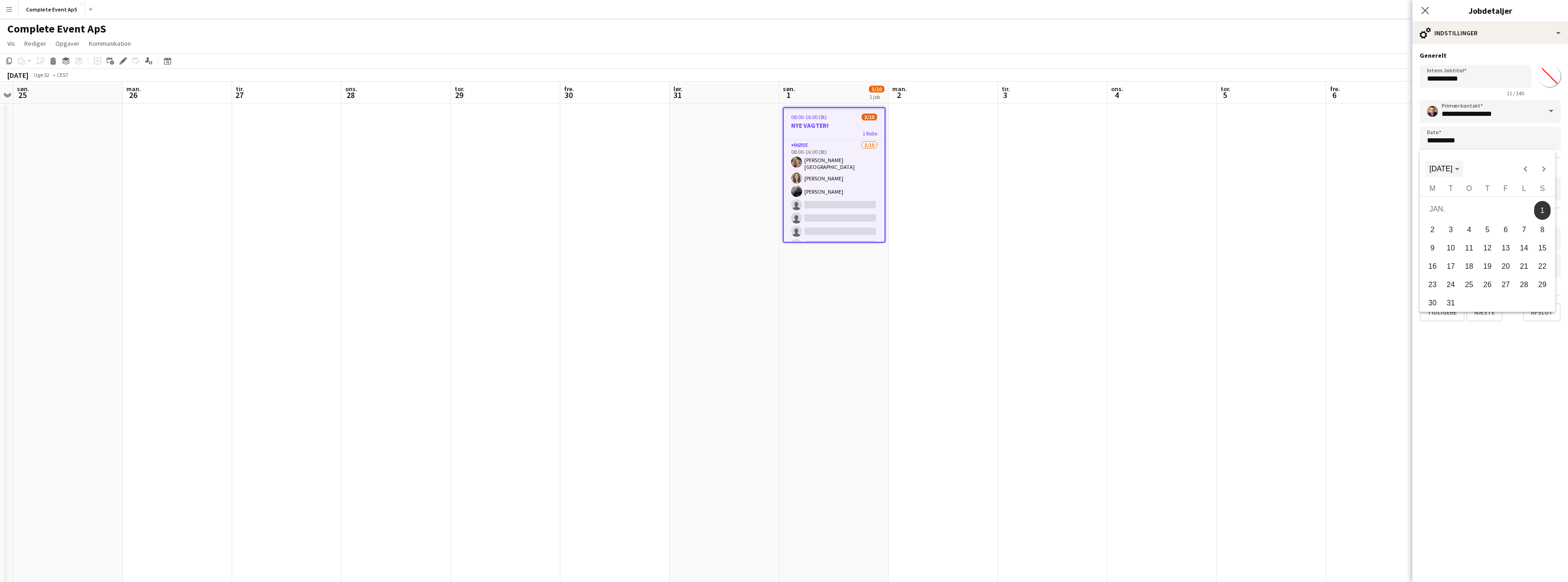
click at [1463, 167] on span "Choose month and year" at bounding box center [1444, 169] width 37 height 22
click at [1526, 171] on span "Previous 24 years" at bounding box center [1525, 169] width 18 height 18
click at [1526, 234] on span "2027" at bounding box center [1535, 234] width 29 height 17
click at [1528, 249] on span "DEC." at bounding box center [1535, 252] width 29 height 17
click at [1511, 293] on button "31" at bounding box center [1506, 301] width 18 height 18
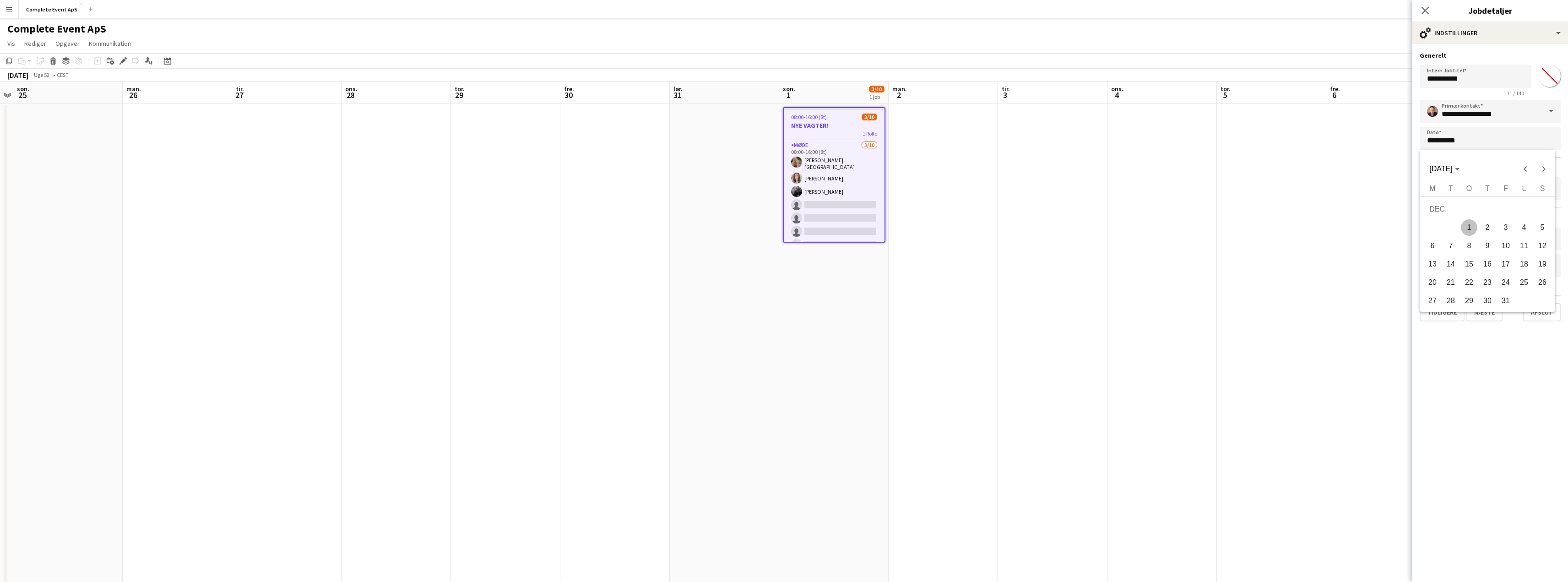
type input "**********"
click at [1545, 313] on button "Afslut" at bounding box center [1541, 312] width 37 height 18
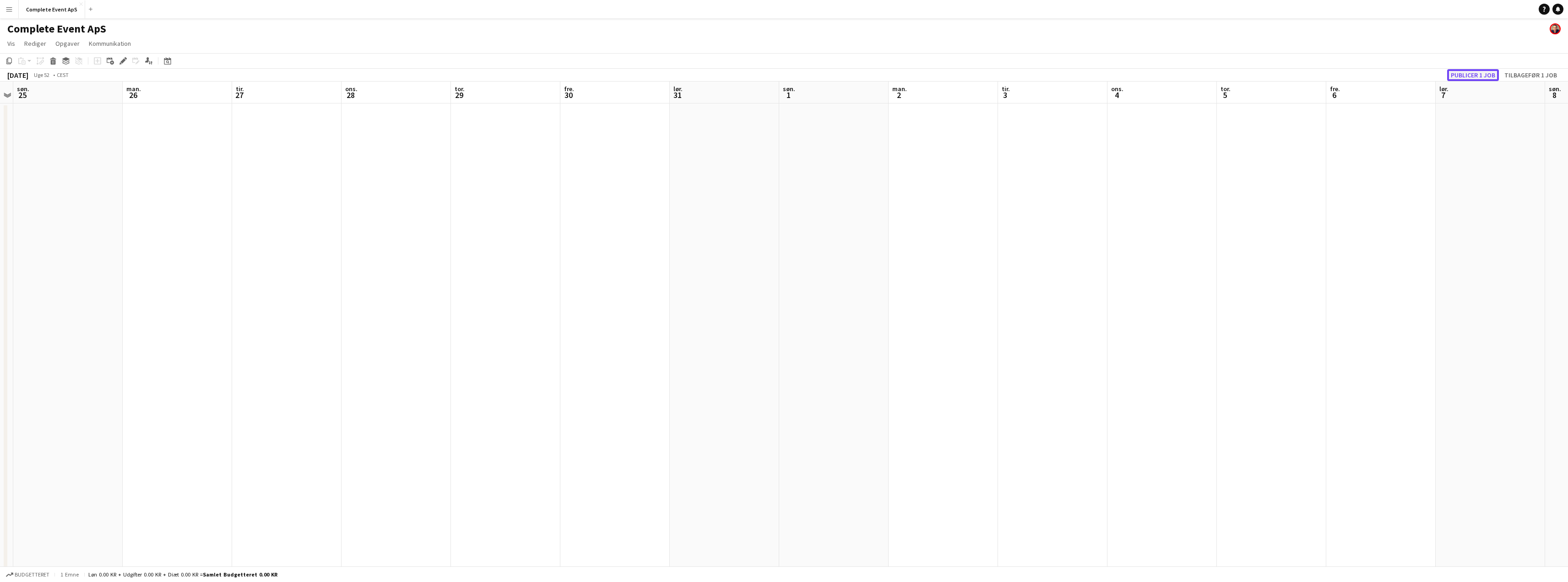
click at [1468, 73] on button "Publicer 1 job" at bounding box center [1473, 75] width 52 height 12
click at [1423, 75] on button "Fiks 1 fejl" at bounding box center [1426, 75] width 39 height 12
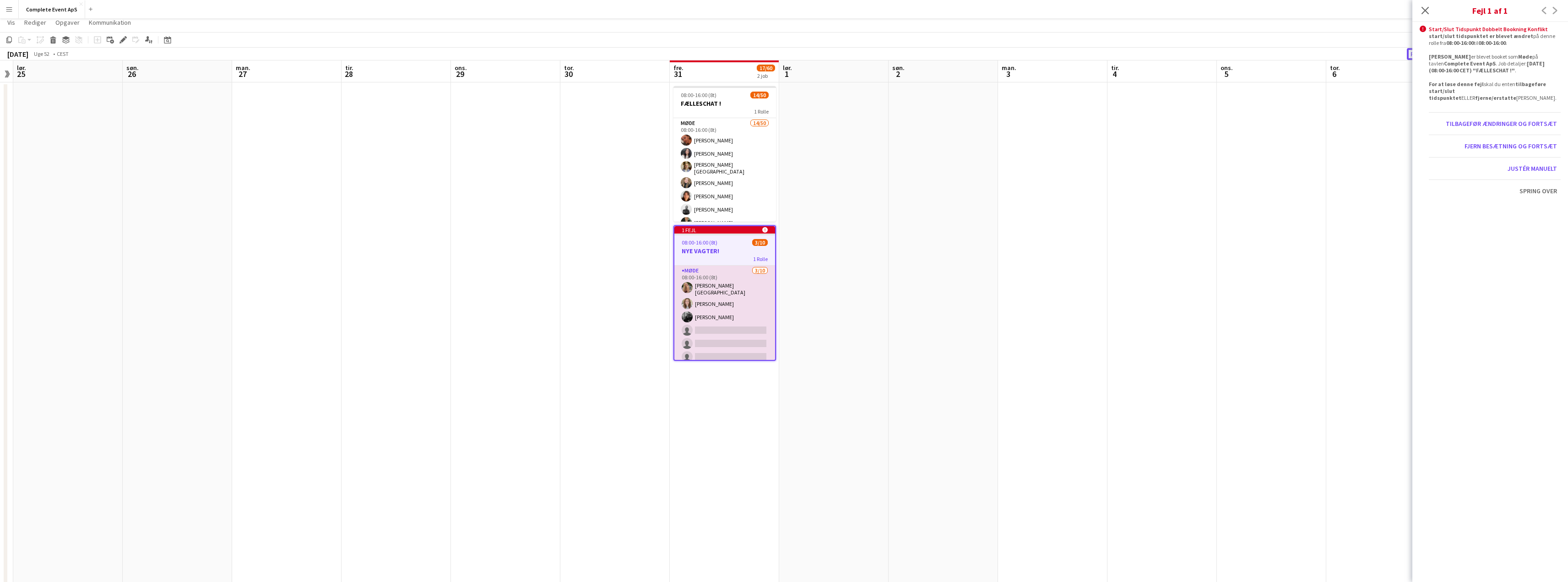
scroll to position [17, 0]
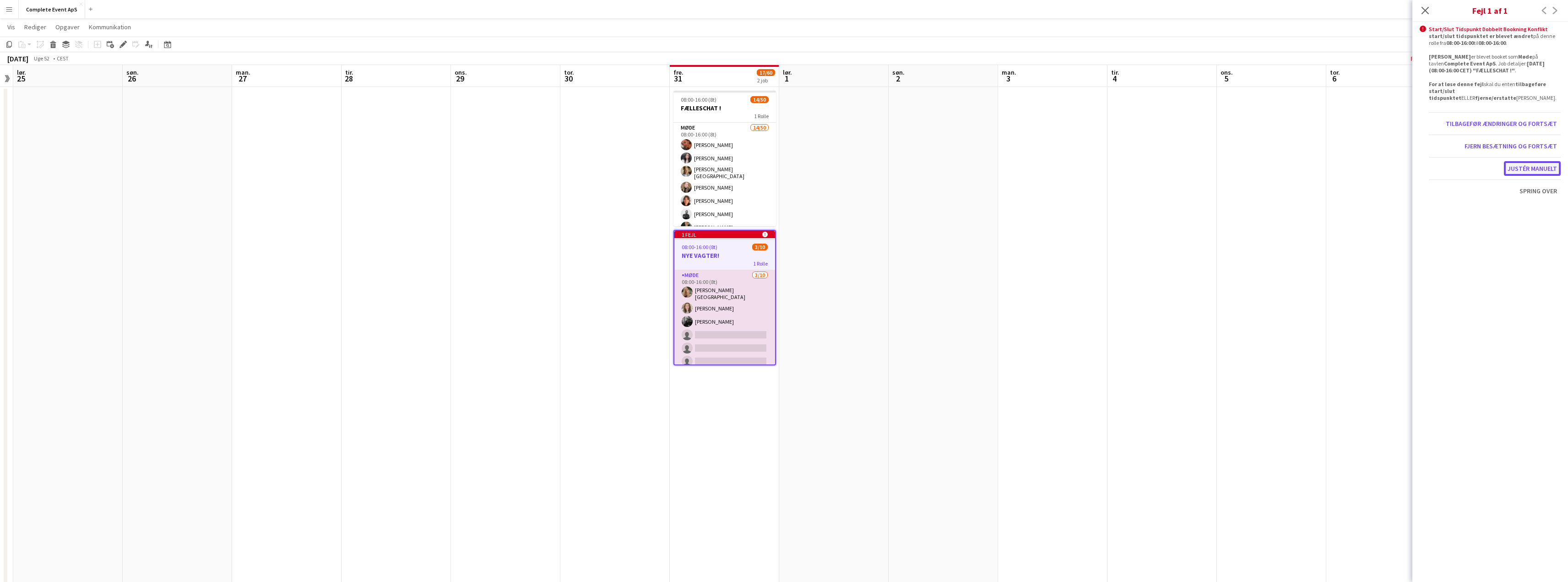
click at [1515, 170] on button "Justér manuelt" at bounding box center [1532, 169] width 57 height 15
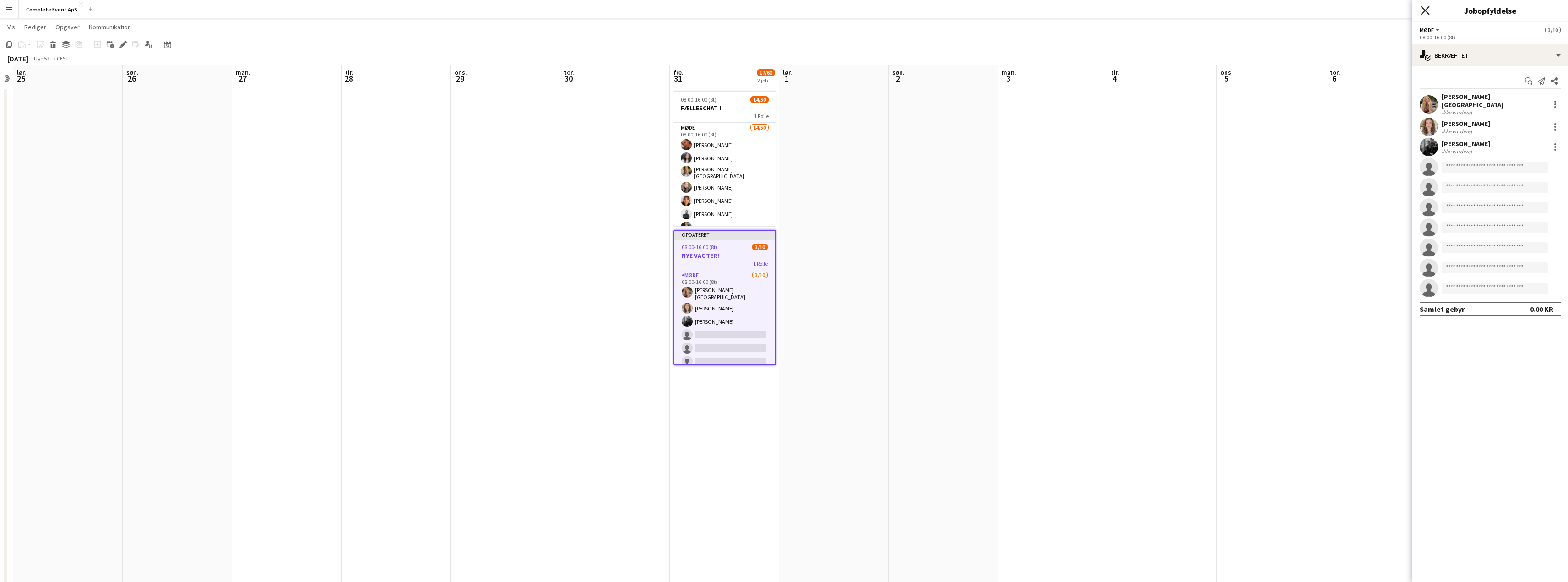
click at [1423, 12] on icon at bounding box center [1425, 10] width 9 height 9
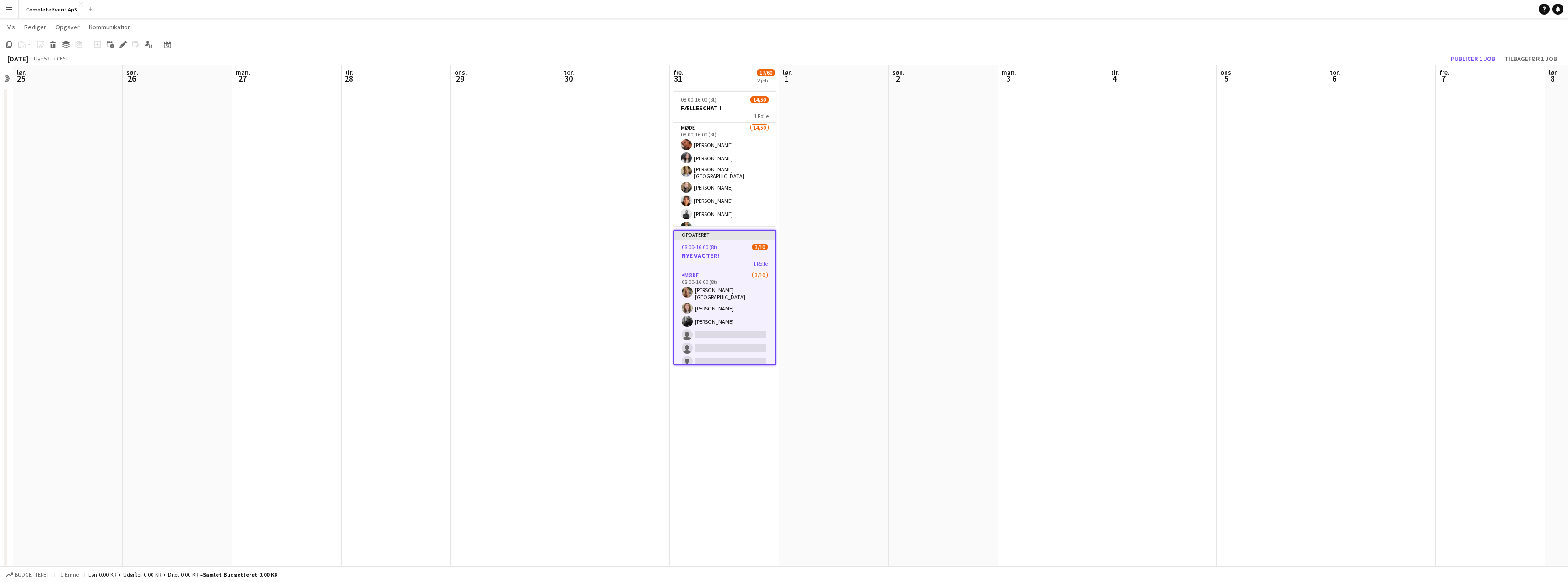
click at [726, 248] on div "08:00-16:00 (8t) 3/10" at bounding box center [724, 246] width 101 height 7
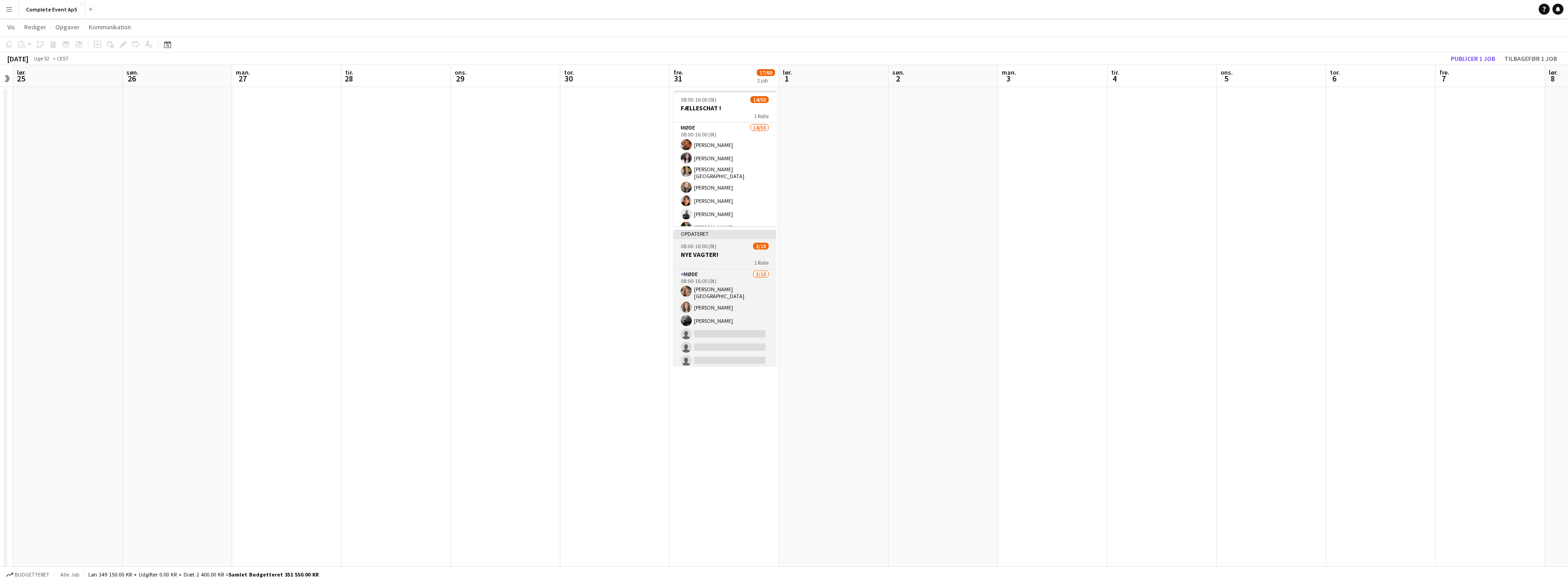
click at [726, 248] on div "08:00-16:00 (8t) 3/10" at bounding box center [725, 246] width 103 height 7
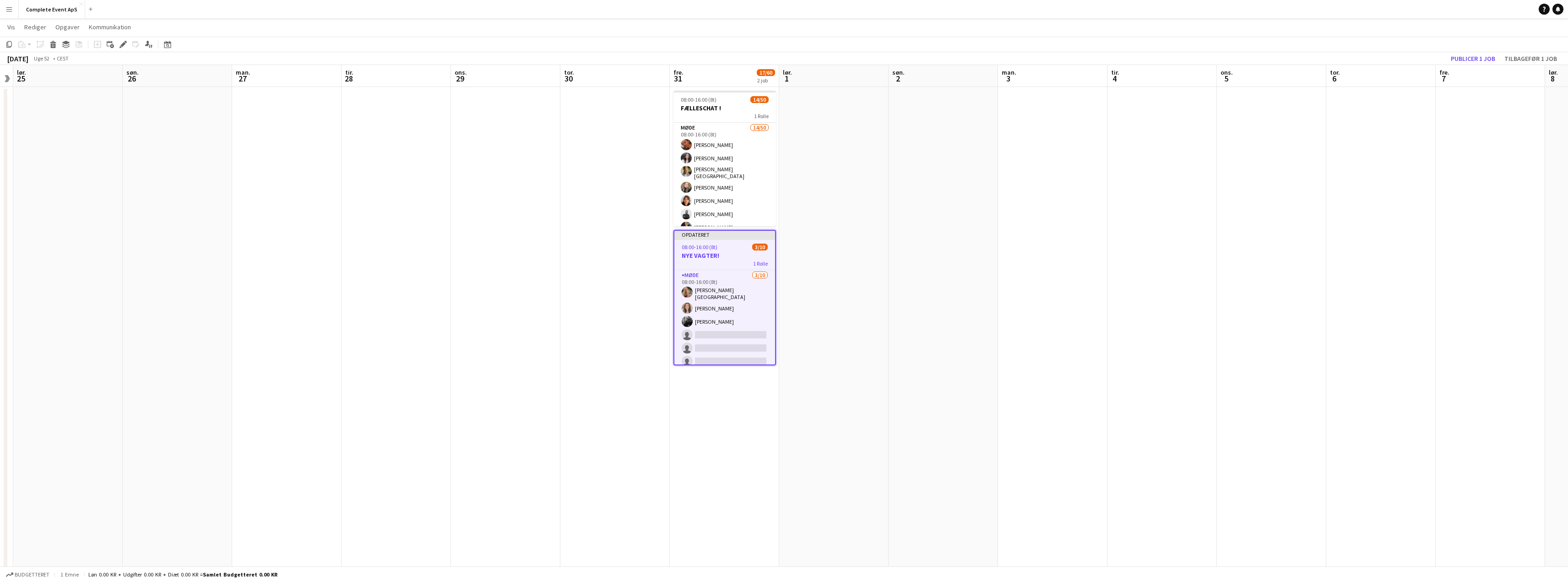
click at [915, 247] on app-date-cell at bounding box center [943, 350] width 109 height 526
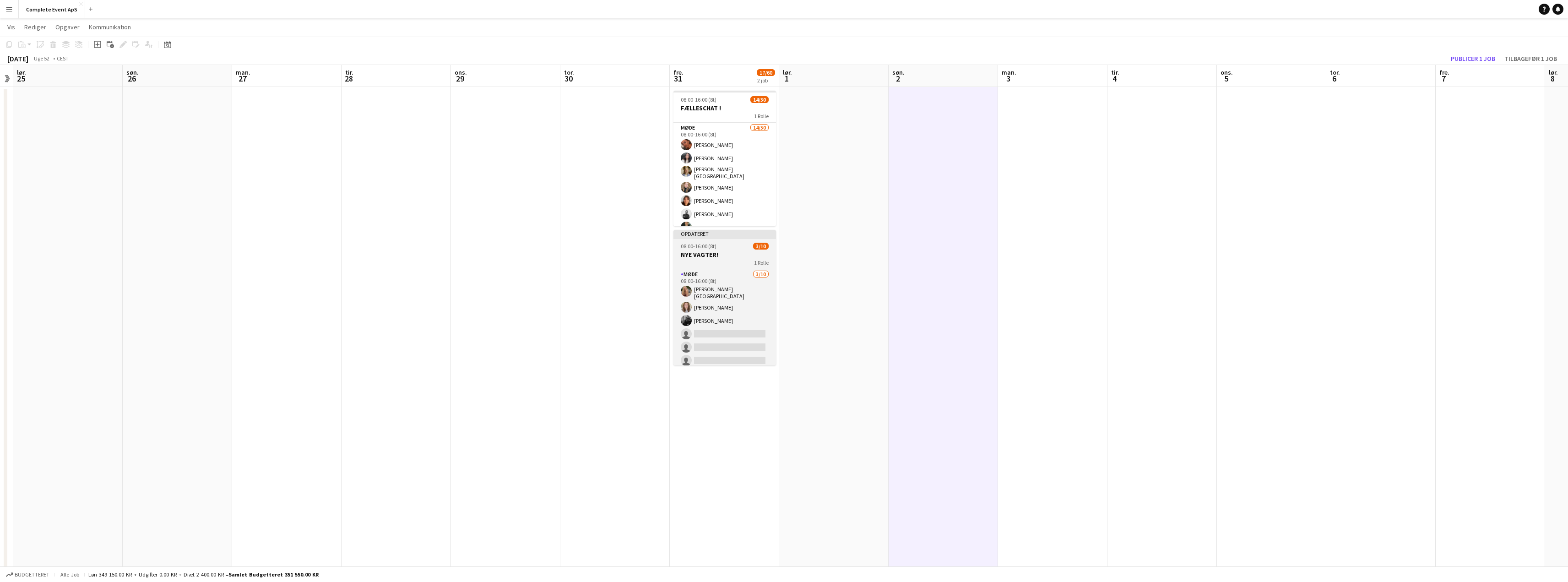
click at [727, 251] on h3 "NYE VAGTER!" at bounding box center [725, 254] width 103 height 8
click at [727, 251] on app-job-card "Opdateret 08:00-16:00 (8t) 3/10 NYE VAGTER! 1 Rolle Møde [DATE] 08:00-16:00 (8t…" at bounding box center [725, 298] width 103 height 136
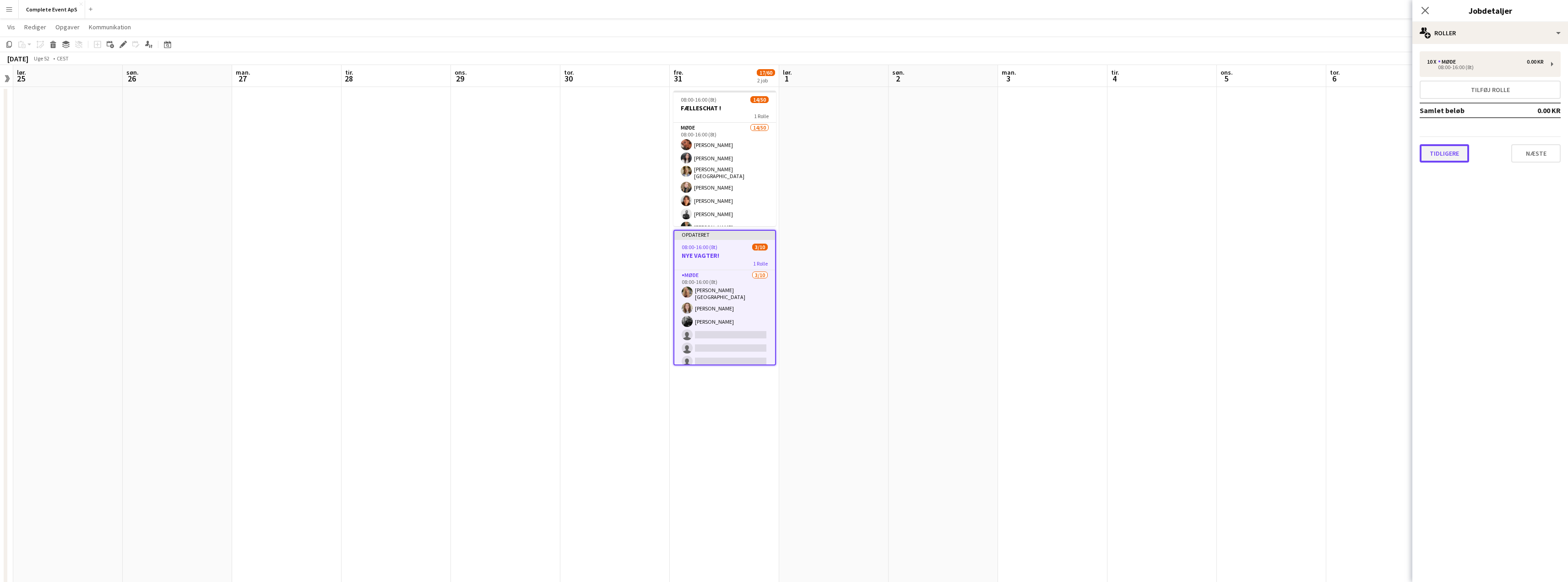
click at [1446, 156] on button "Tidligere" at bounding box center [1444, 153] width 50 height 18
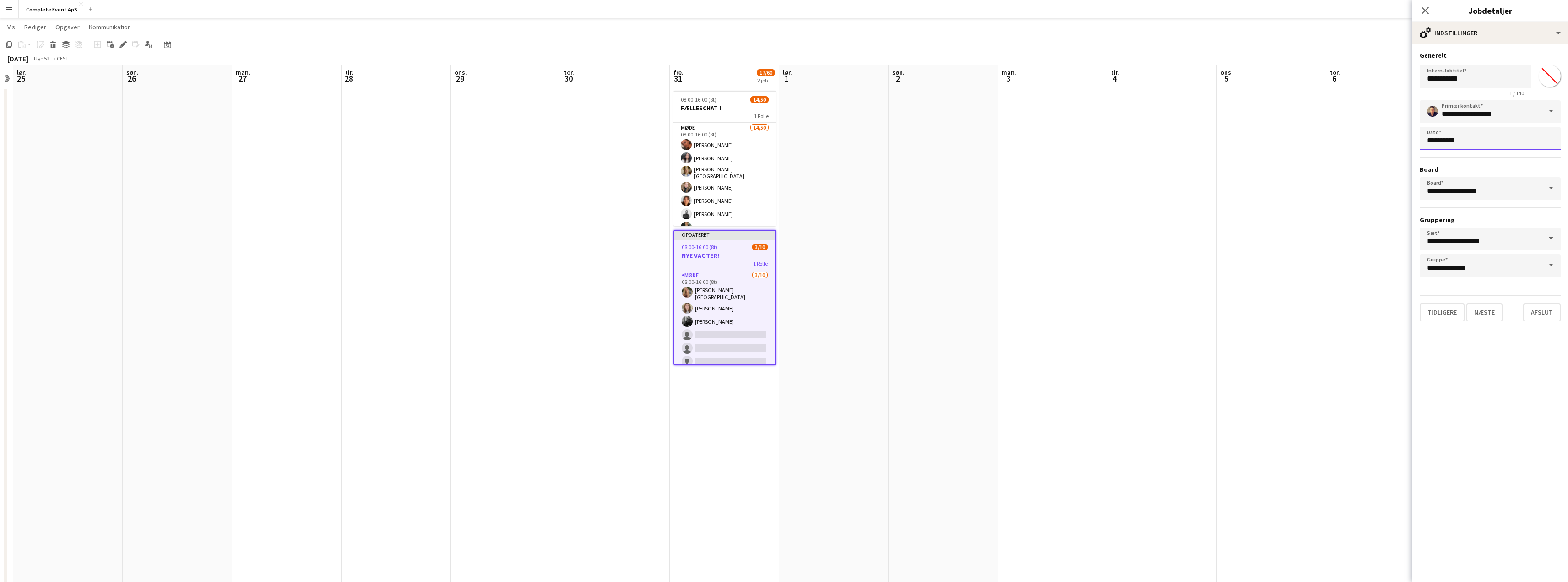
click at [1456, 140] on body "Menu Boards Boards Boards Alle job Status Arbejdsstyrke Arbejdsstyrke Min arbej…" at bounding box center [784, 306] width 1568 height 645
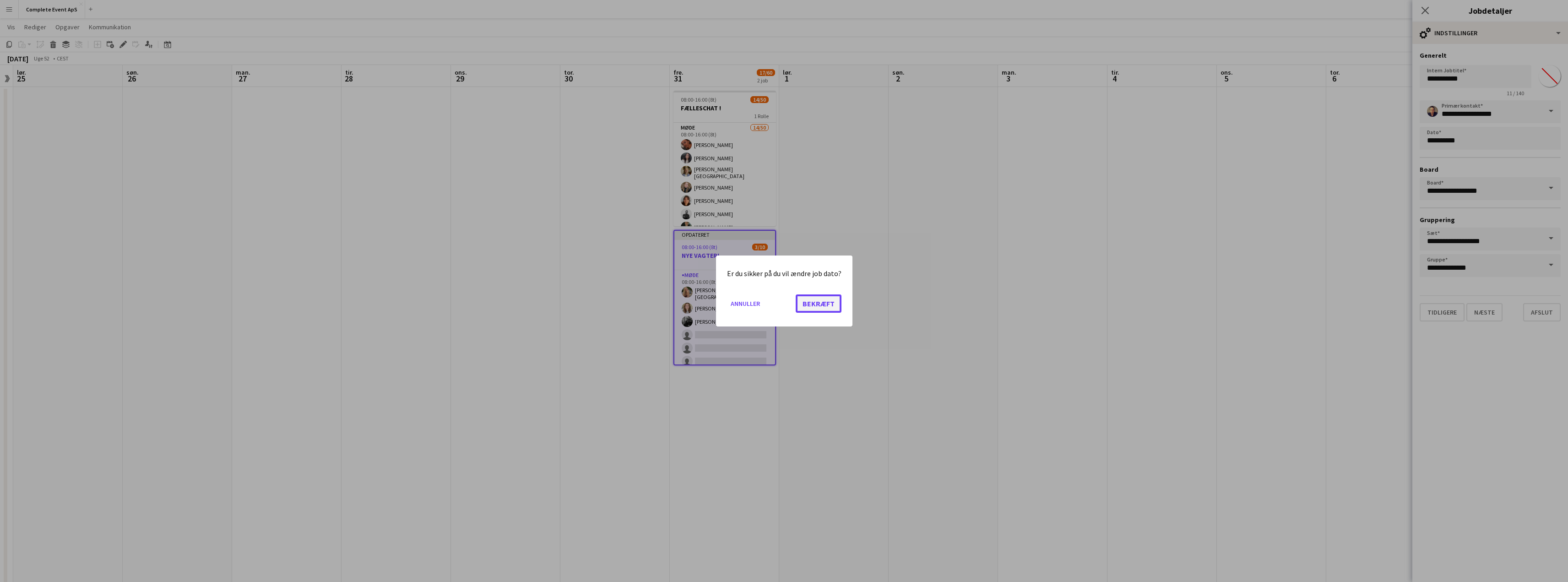
click at [818, 304] on button "Bekræft" at bounding box center [818, 304] width 46 height 18
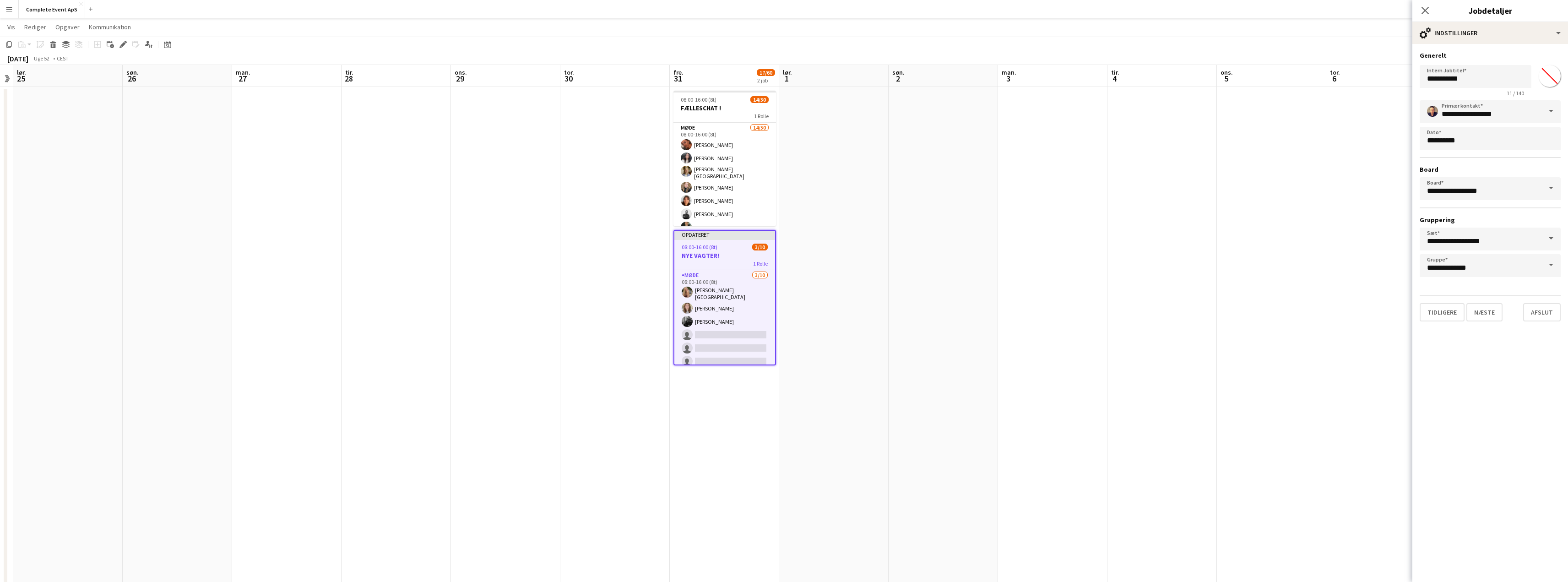
scroll to position [17, 0]
click at [1484, 296] on span "30" at bounding box center [1487, 301] width 17 height 17
type input "**********"
click at [1178, 340] on app-date-cell at bounding box center [1161, 350] width 109 height 526
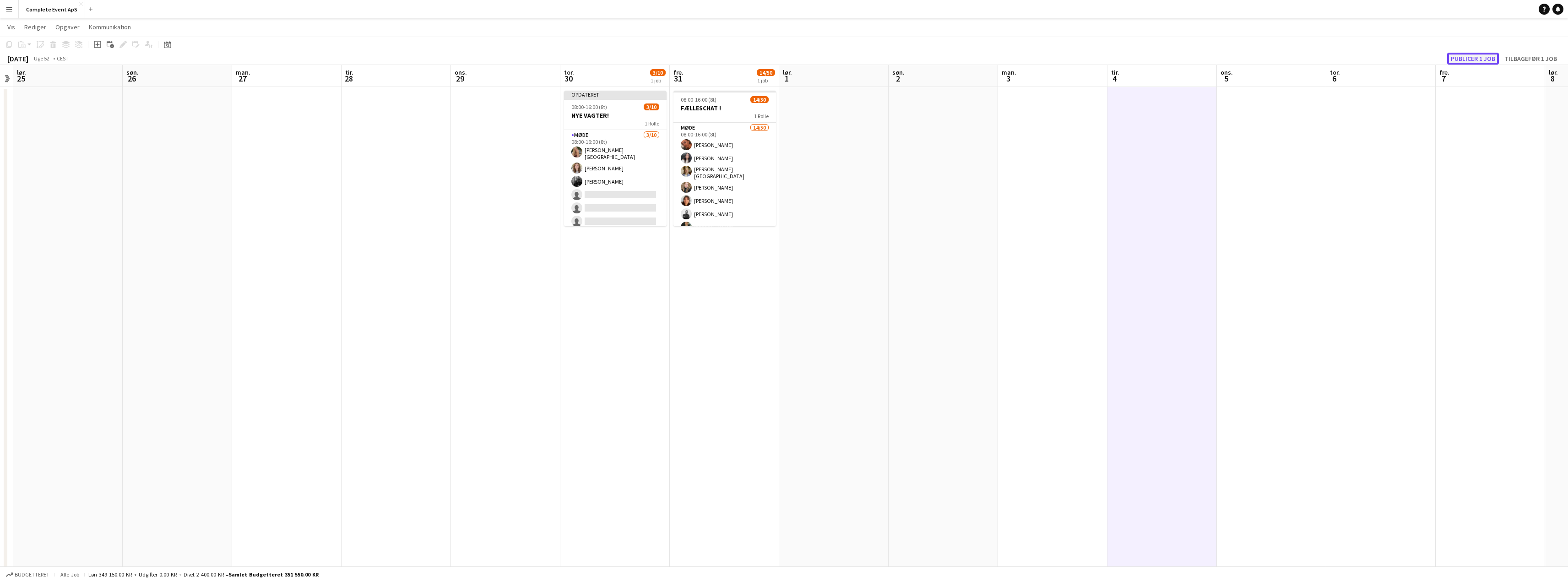
click at [1475, 56] on button "Publicer 1 job" at bounding box center [1473, 58] width 52 height 12
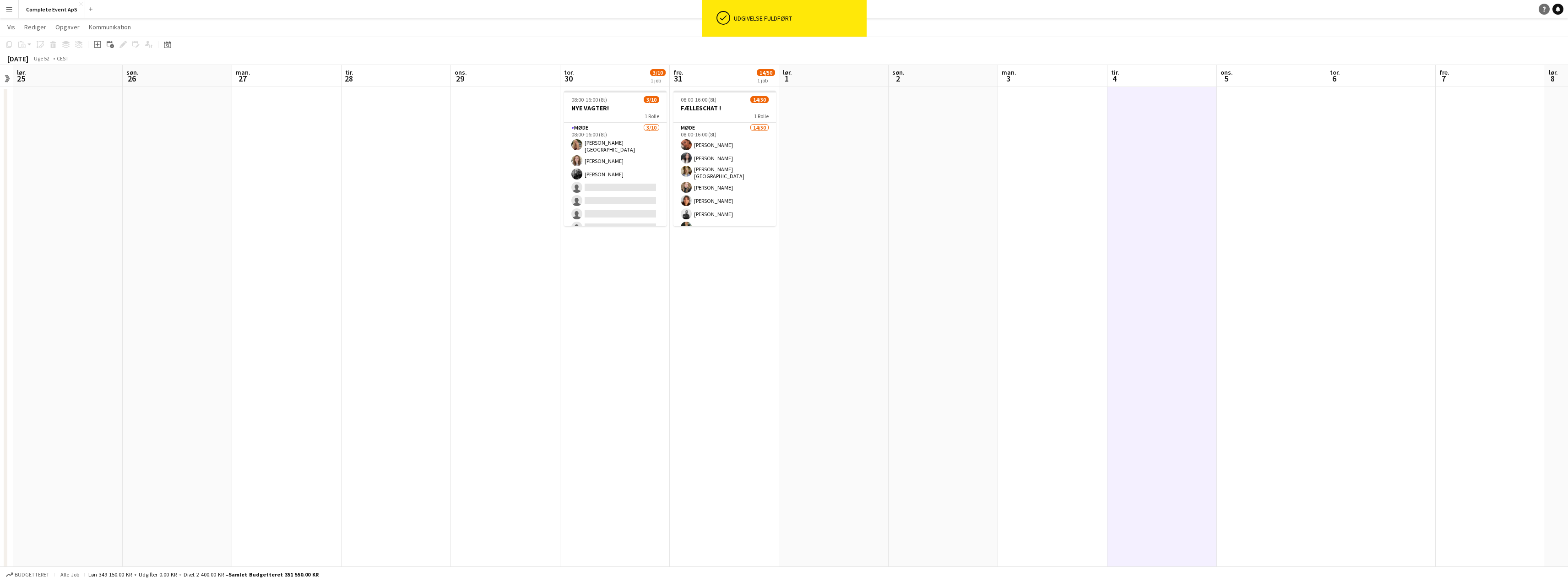
drag, startPoint x: 1559, startPoint y: 10, endPoint x: 1553, endPoint y: 9, distance: 6.1
click at [1559, 10] on icon at bounding box center [1558, 8] width 4 height 4
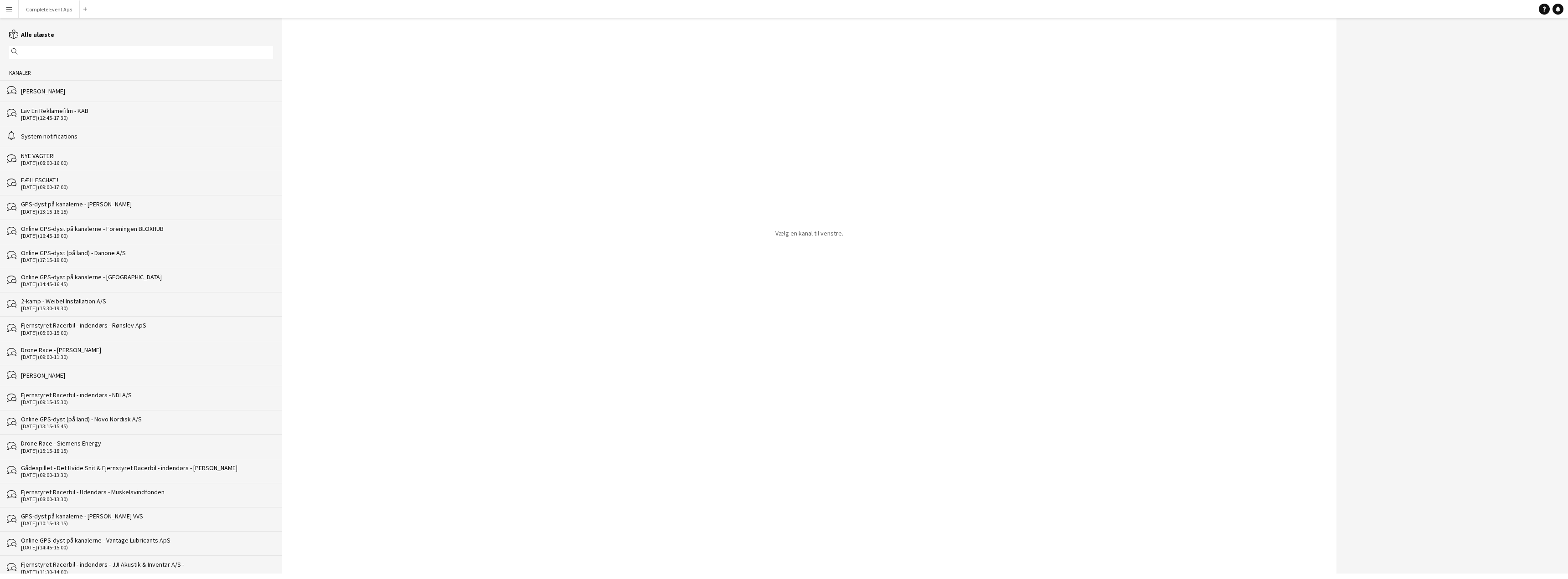
click at [122, 181] on div "FÆLLESCHAT !" at bounding box center [147, 179] width 252 height 8
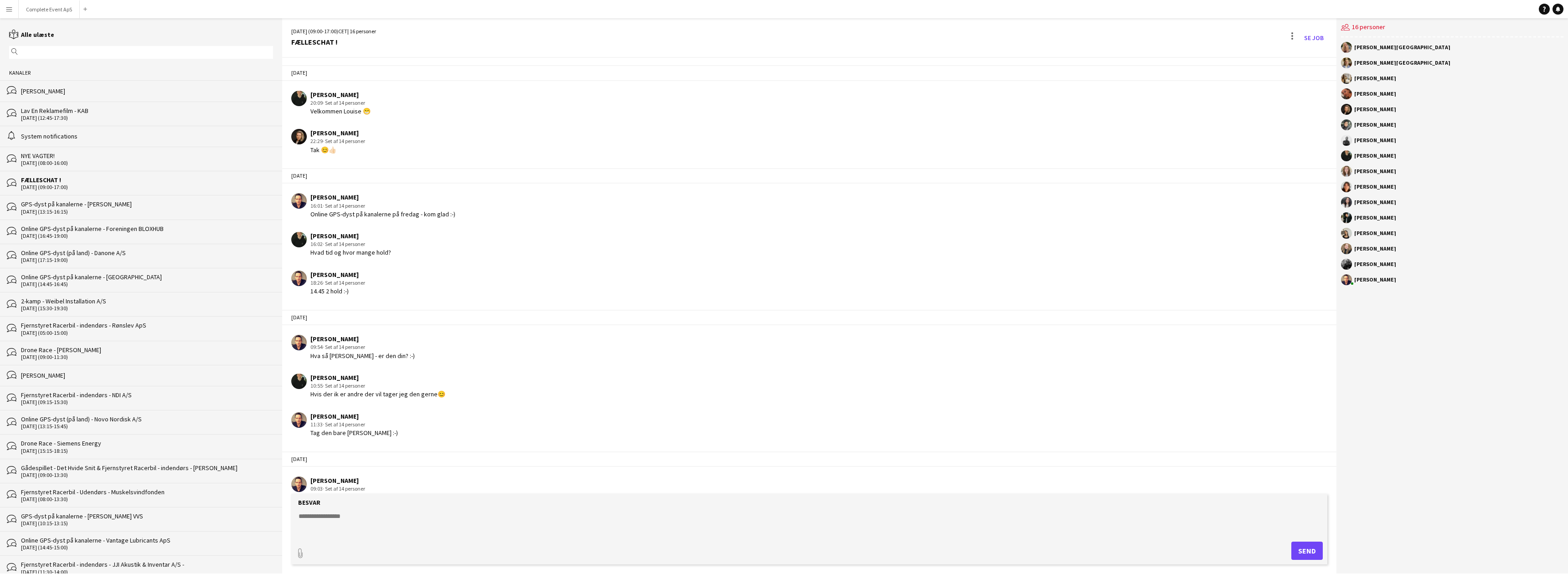
scroll to position [1205, 0]
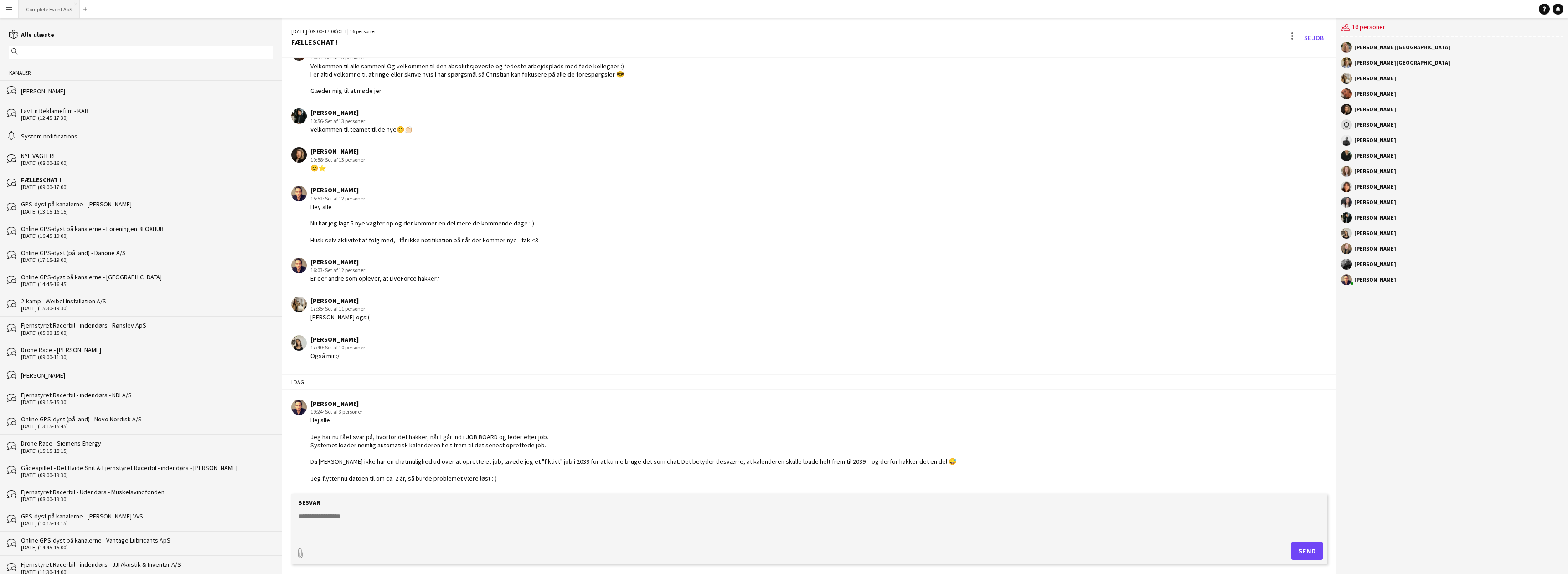
click at [54, 10] on button "Complete Event ApS Luk" at bounding box center [49, 9] width 61 height 18
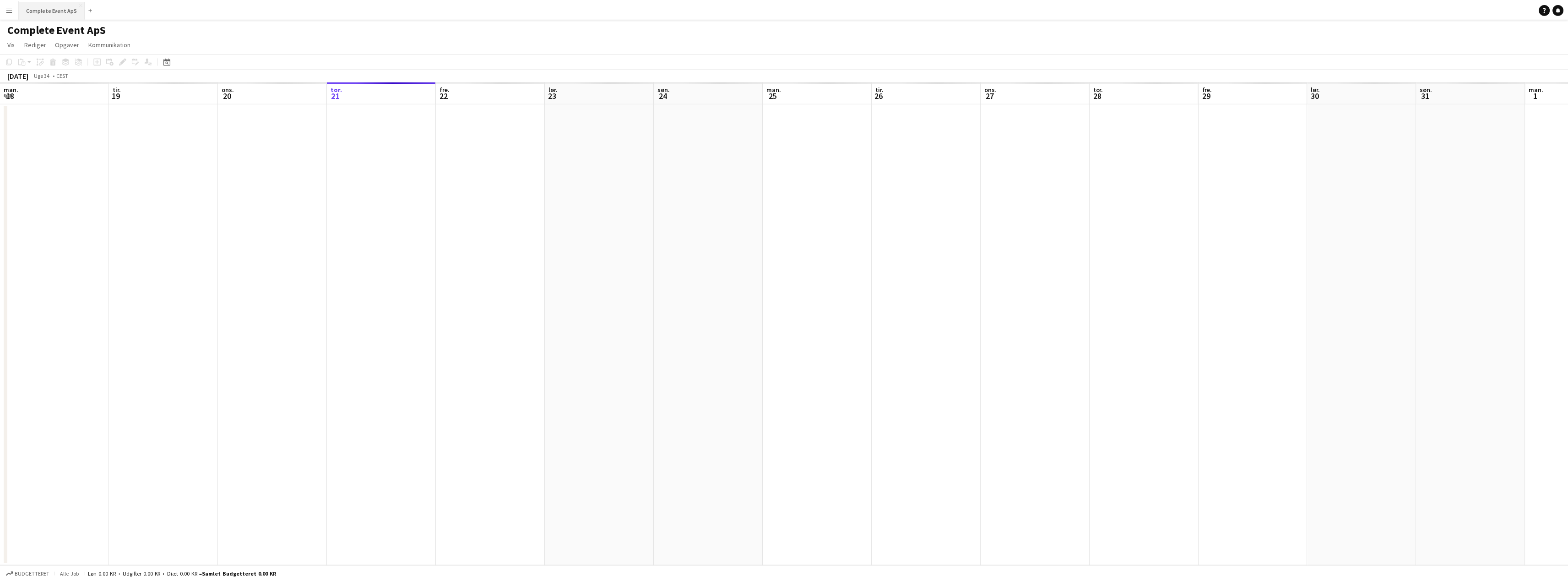
scroll to position [0, 219]
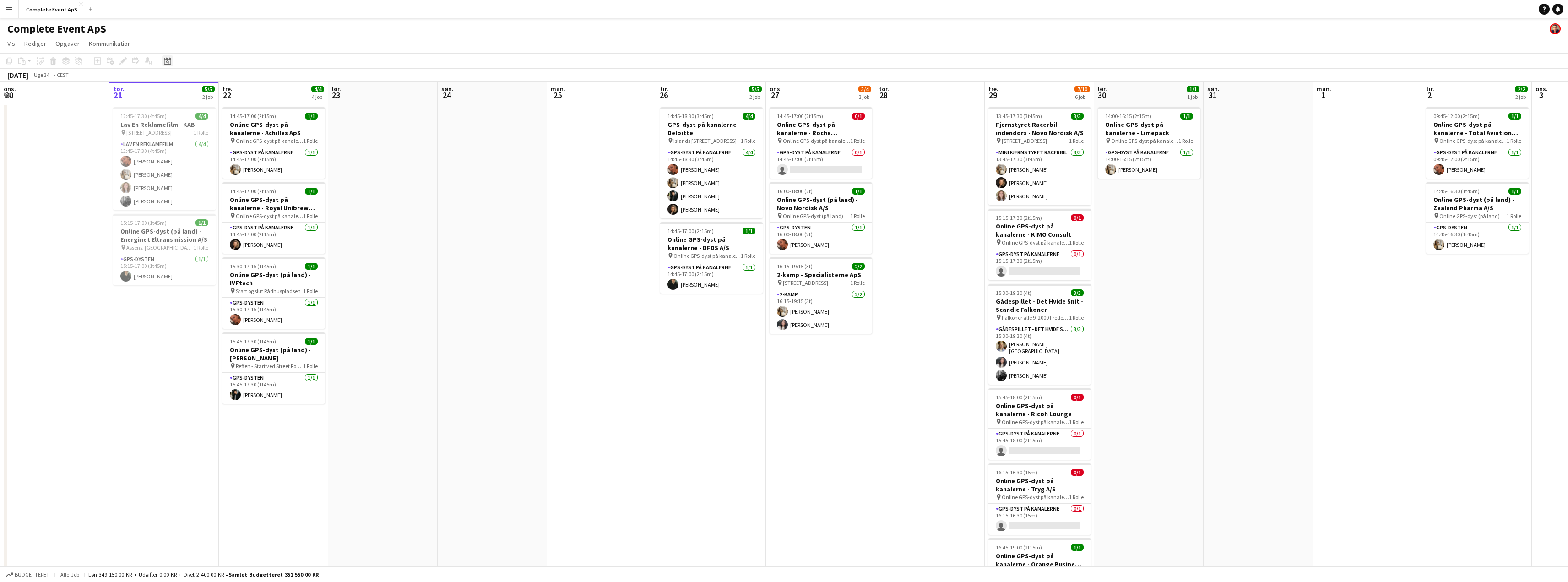
click at [169, 57] on icon "Datovælger" at bounding box center [167, 61] width 7 height 7
click at [245, 95] on span "Next month" at bounding box center [241, 92] width 18 height 18
click at [194, 174] on span "24" at bounding box center [194, 175] width 11 height 11
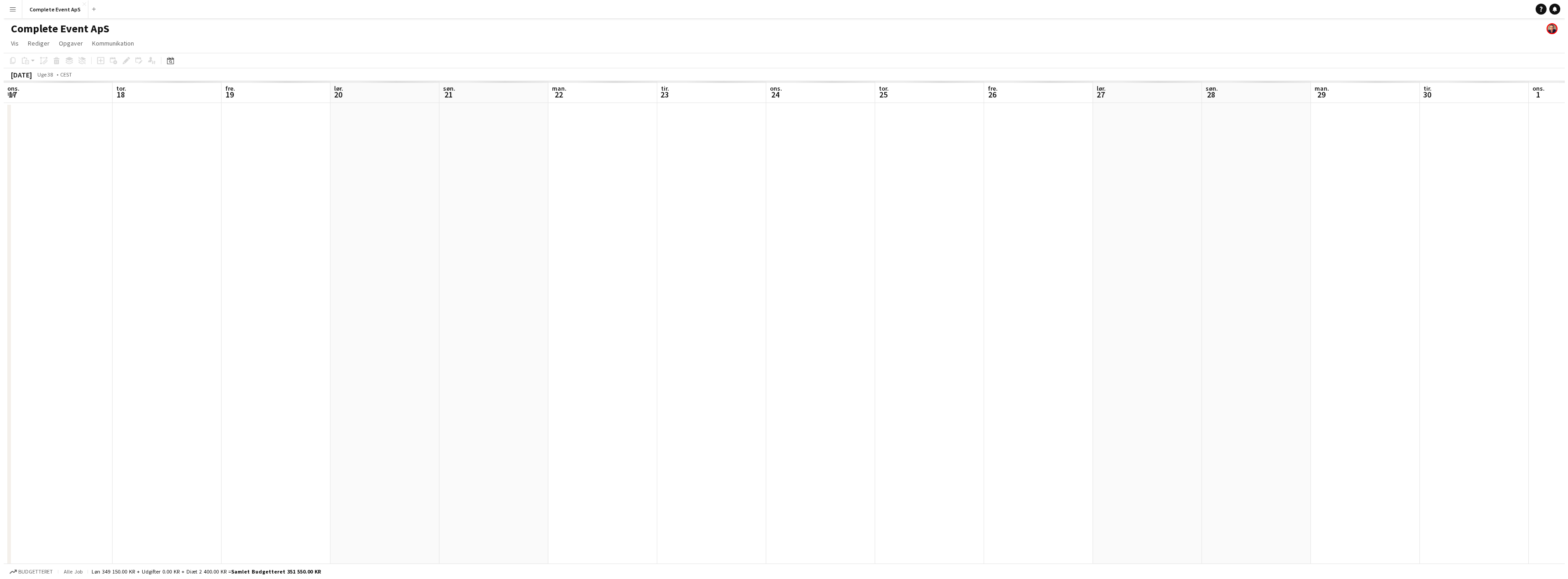
scroll to position [0, 313]
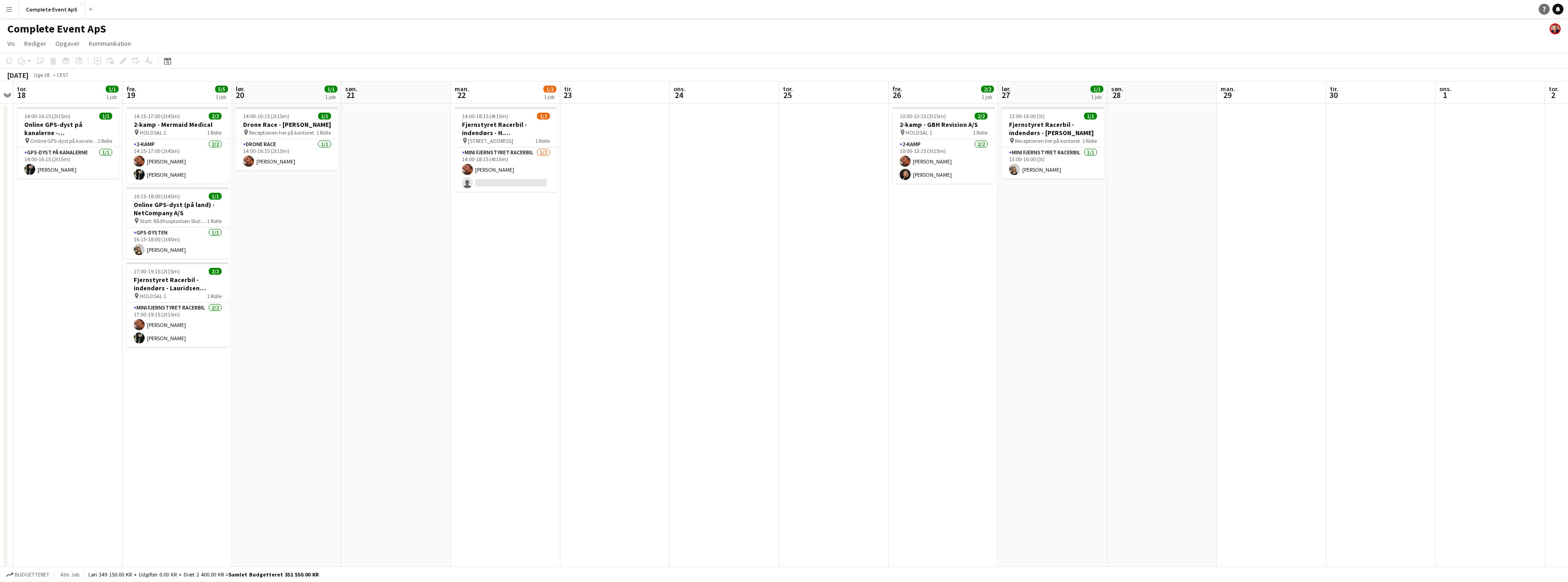
click at [1559, 8] on icon at bounding box center [1558, 8] width 4 height 4
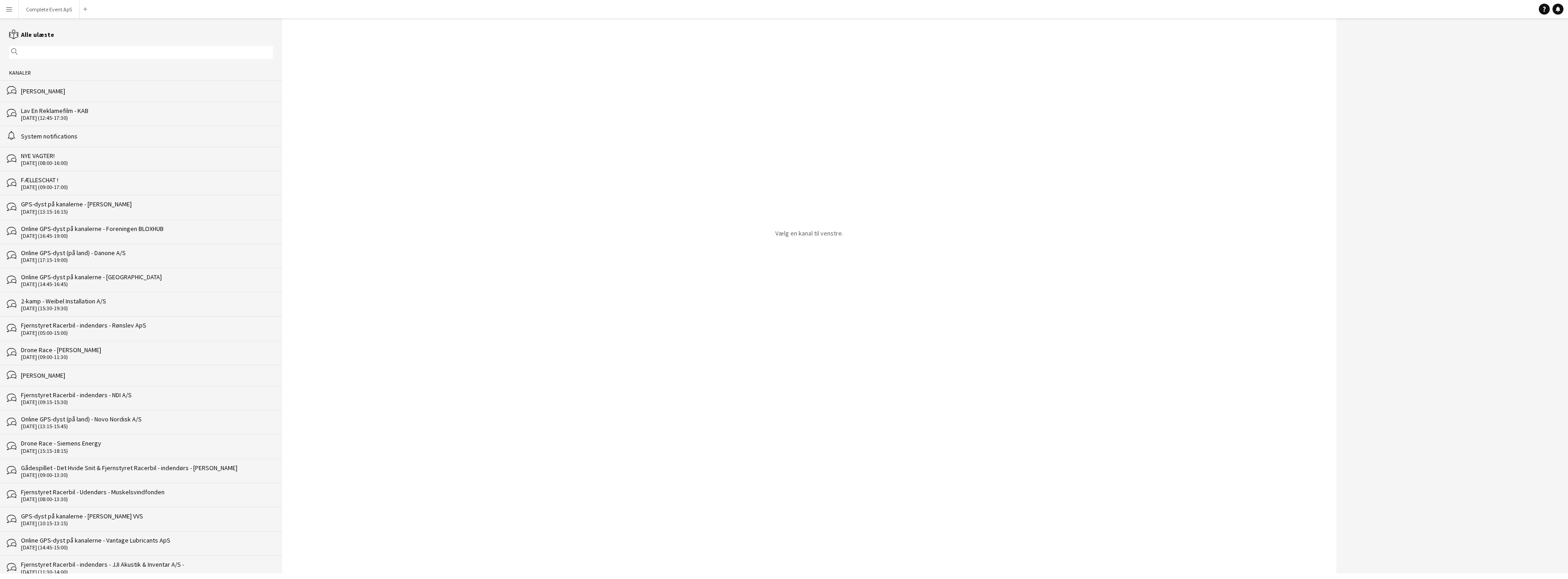
click at [111, 85] on div "bubbles [PERSON_NAME]" at bounding box center [141, 91] width 282 height 21
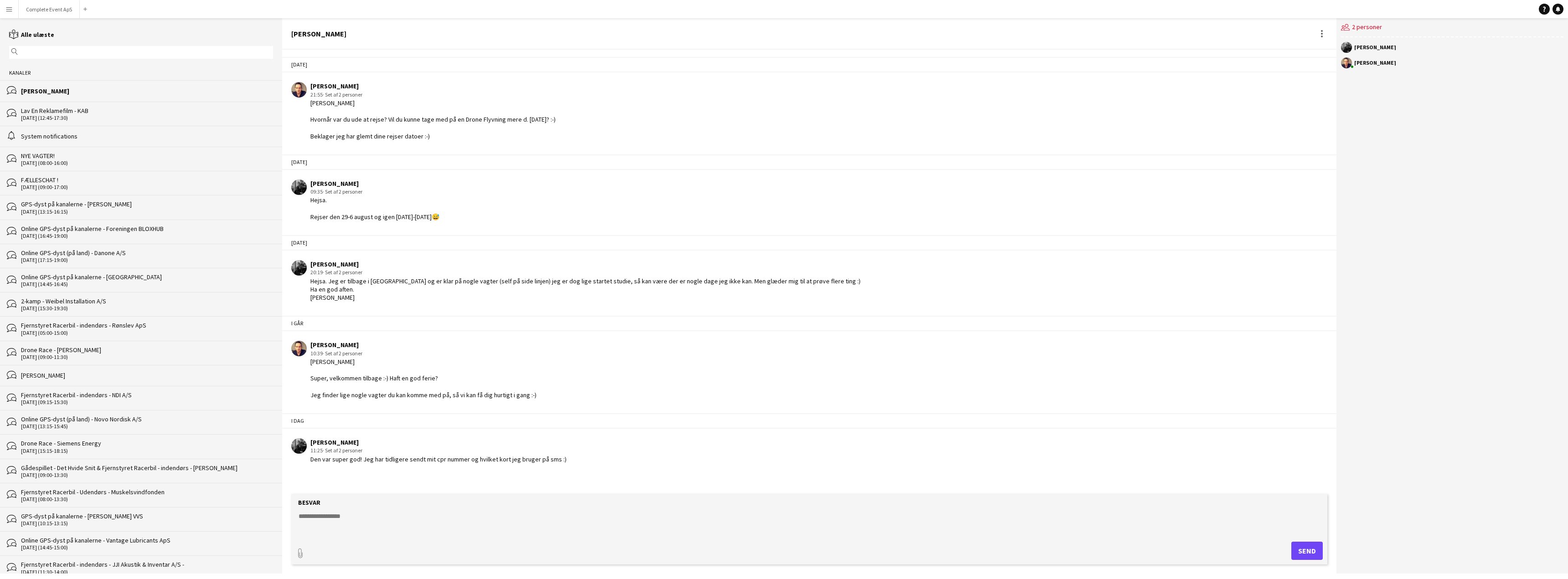
click at [477, 526] on textarea at bounding box center [811, 523] width 1027 height 24
type textarea "**********"
click at [380, 525] on textarea at bounding box center [811, 523] width 1027 height 24
click at [348, 525] on textarea at bounding box center [811, 523] width 1027 height 24
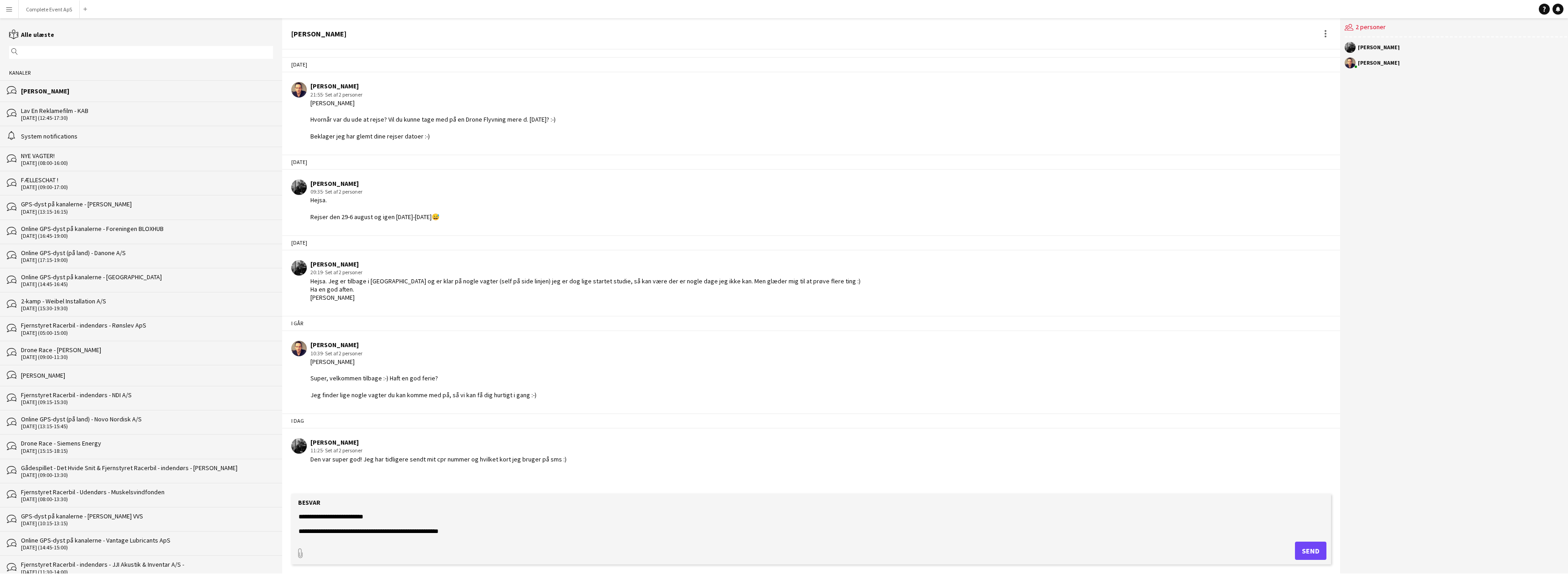
type textarea "**********"
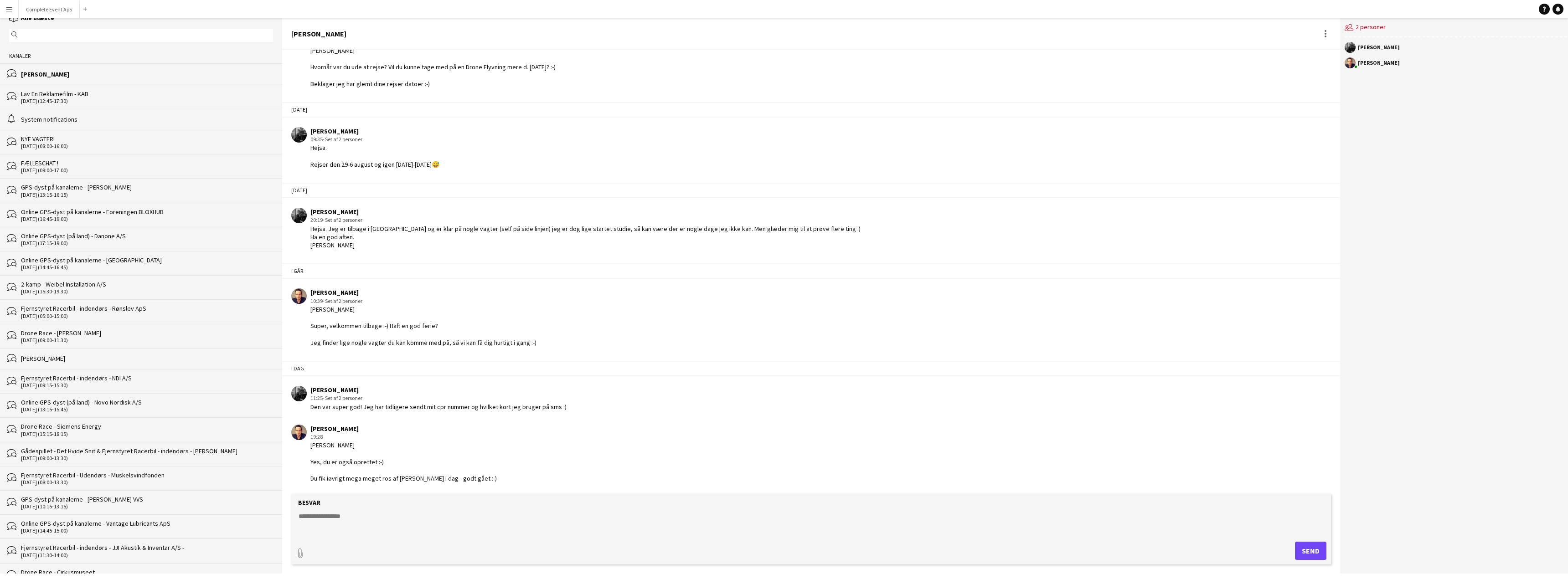
scroll to position [46, 0]
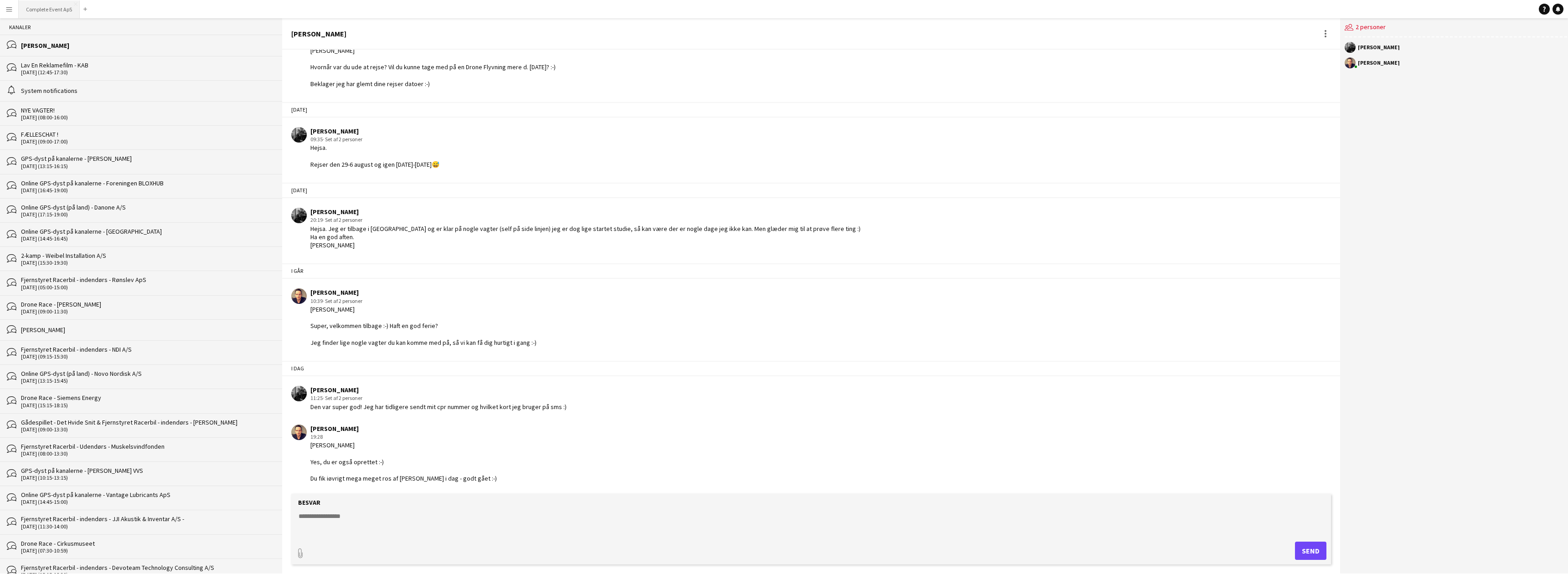
click at [55, 11] on button "Complete Event ApS Luk" at bounding box center [49, 9] width 61 height 18
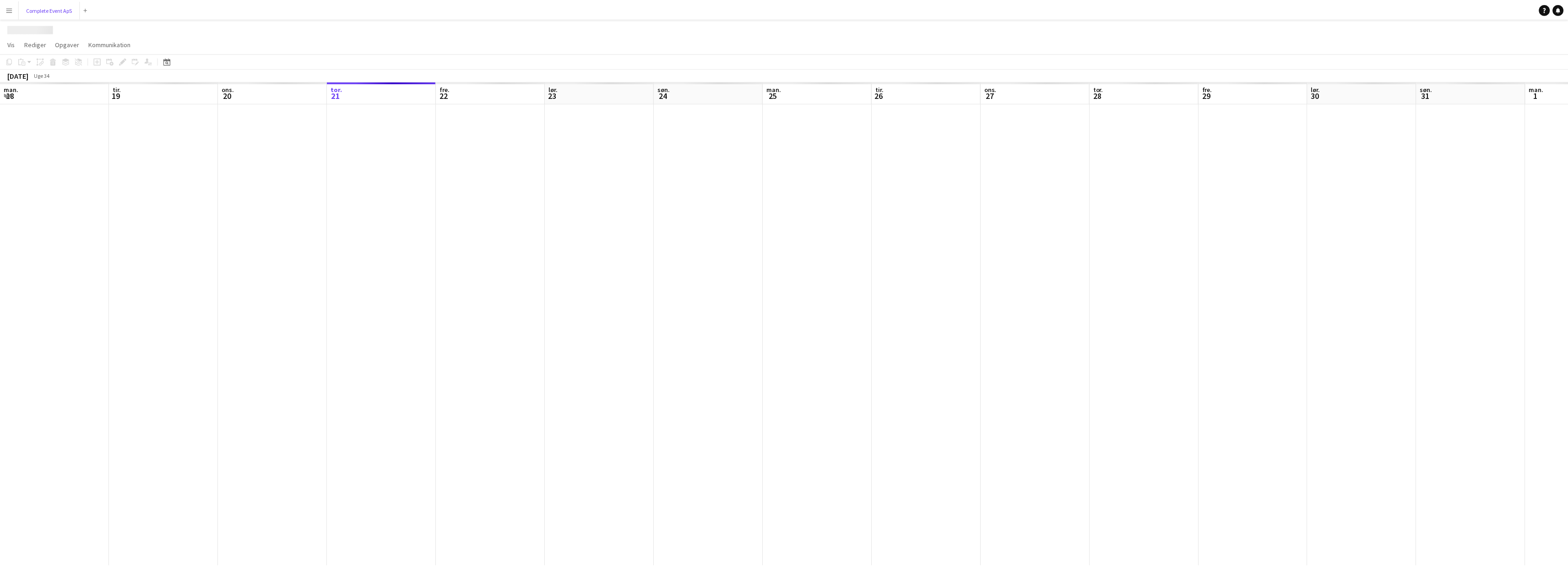
scroll to position [0, 219]
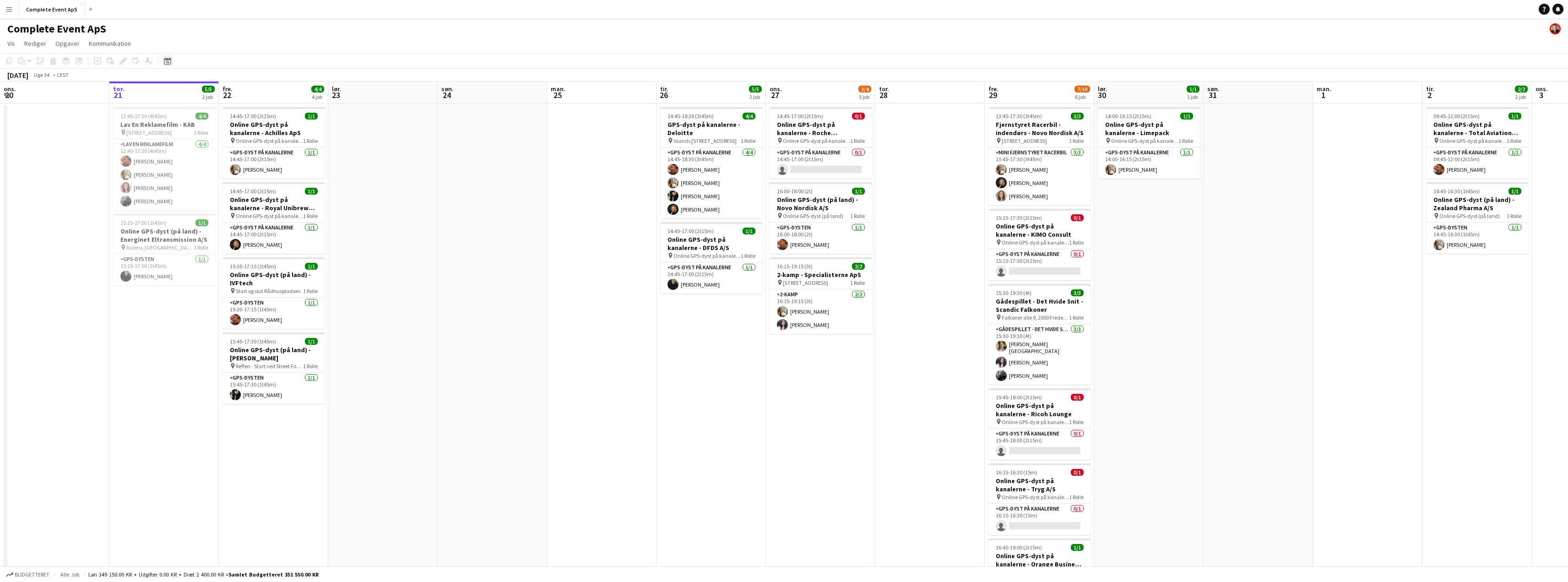
click at [167, 58] on icon "Datovælger" at bounding box center [167, 61] width 7 height 7
click at [243, 94] on span "Next month" at bounding box center [241, 92] width 18 height 18
click at [192, 177] on span "24" at bounding box center [194, 175] width 11 height 11
